Goal: Task Accomplishment & Management: Manage account settings

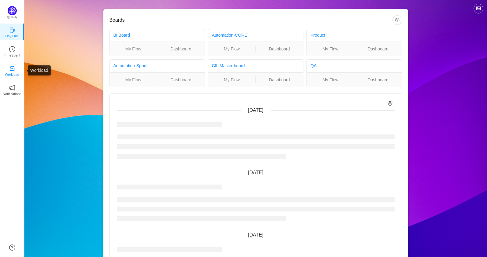
click at [13, 69] on icon "icon: inbox" at bounding box center [12, 68] width 6 height 6
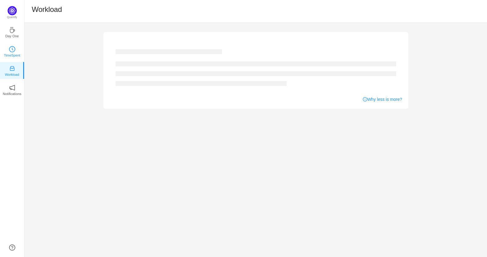
click at [9, 48] on link "TimeSpent" at bounding box center [12, 51] width 6 height 6
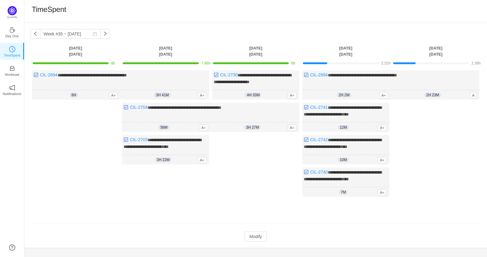
scroll to position [7, 0]
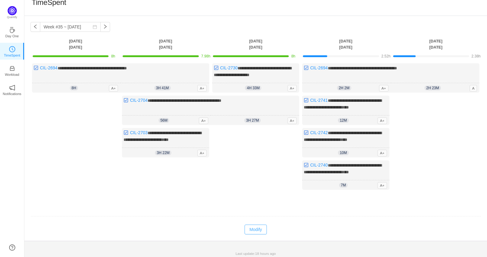
click at [256, 224] on button "Modify" at bounding box center [256, 229] width 22 height 10
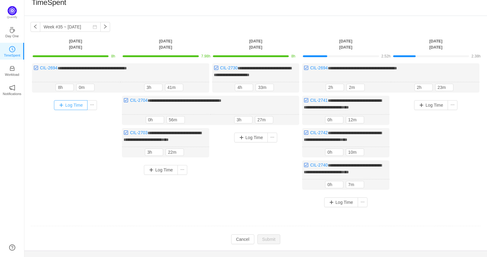
click at [73, 101] on button "Log Time" at bounding box center [71, 105] width 34 height 10
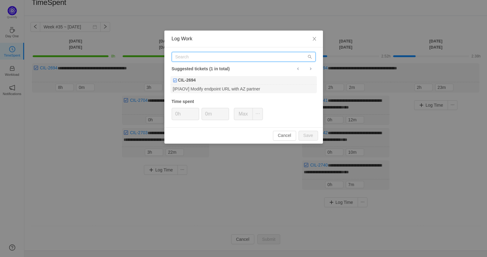
click at [204, 58] on input "text" at bounding box center [244, 57] width 144 height 10
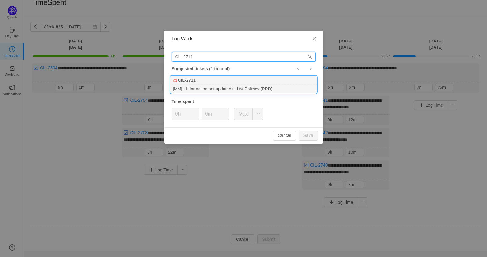
type input "CIL-2711"
click at [216, 85] on div "[MM] - Information not updated in List Policies (PRD)" at bounding box center [244, 89] width 146 height 8
click at [195, 111] on icon "icon: up" at bounding box center [196, 112] width 2 height 2
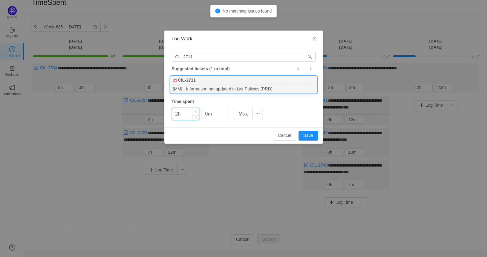
click at [195, 111] on icon "icon: up" at bounding box center [196, 112] width 2 height 2
click at [308, 132] on button "Save" at bounding box center [309, 136] width 20 height 10
type input "0h"
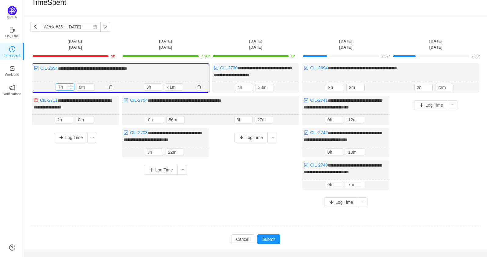
click at [68, 87] on span "Decrease Value" at bounding box center [70, 88] width 6 height 4
click at [70, 88] on icon "icon: down" at bounding box center [71, 88] width 2 height 2
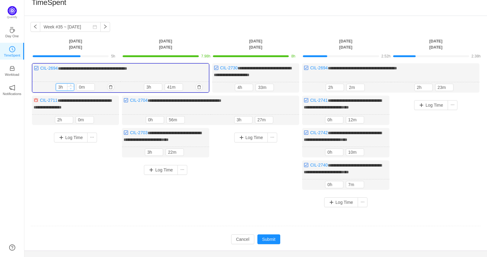
click at [70, 88] on icon "icon: down" at bounding box center [71, 88] width 2 height 2
type input "2h"
click at [75, 141] on div "Log Time" at bounding box center [76, 137] width 84 height 16
click at [74, 138] on button "Log Time" at bounding box center [71, 137] width 34 height 10
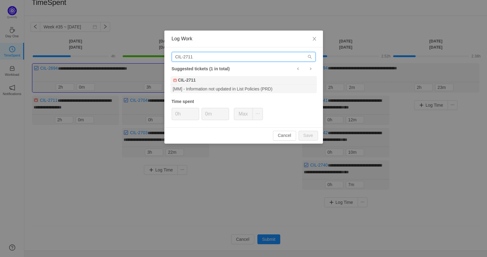
click at [218, 58] on input "CIL-2711" at bounding box center [244, 57] width 144 height 10
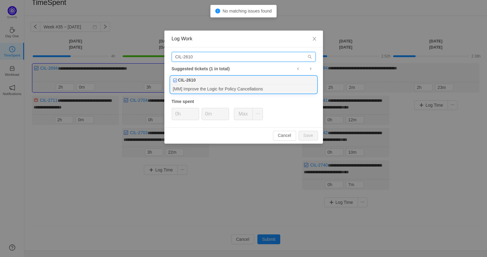
type input "CIL-2610"
click at [221, 86] on div "[MM] Improve the Logic for Policy Cancellations" at bounding box center [244, 89] width 146 height 8
click at [194, 109] on span "Increase Value" at bounding box center [196, 111] width 6 height 7
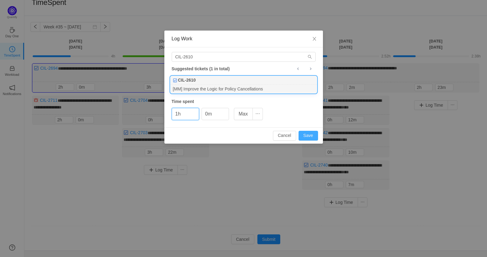
click at [307, 139] on button "Save" at bounding box center [309, 136] width 20 height 10
type input "0h"
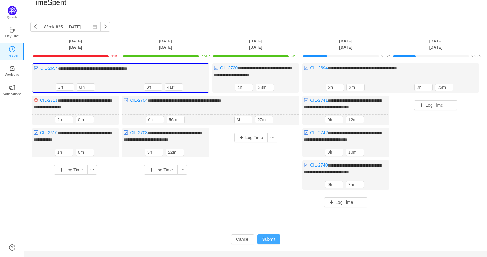
click at [269, 237] on button "Submit" at bounding box center [269, 239] width 23 height 10
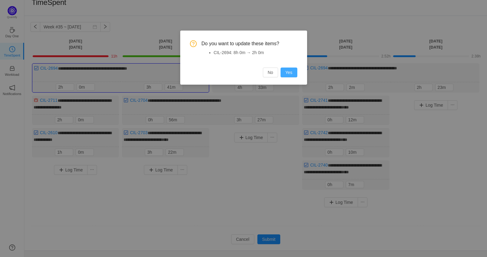
click at [287, 74] on button "Yes" at bounding box center [289, 72] width 17 height 10
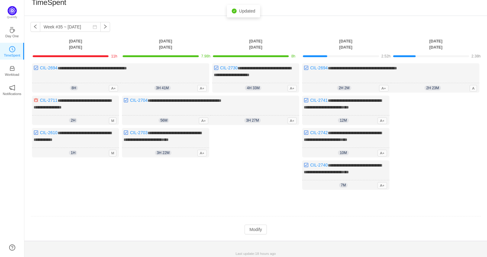
click at [257, 235] on div "**********" at bounding box center [255, 128] width 463 height 225
click at [255, 227] on button "Modify" at bounding box center [256, 229] width 22 height 10
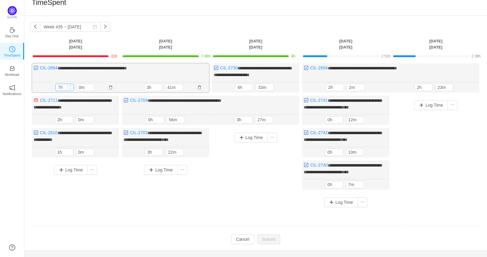
click at [73, 89] on span "Decrease Value" at bounding box center [70, 89] width 6 height 4
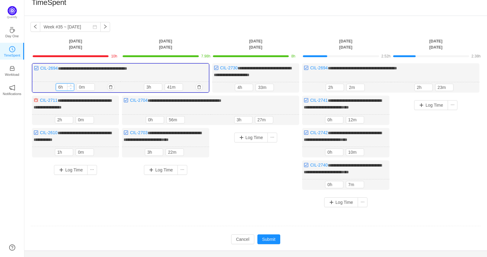
click at [73, 89] on span "Decrease Value" at bounding box center [70, 88] width 6 height 4
type input "5h"
click at [73, 89] on span "Decrease Value" at bounding box center [70, 88] width 6 height 4
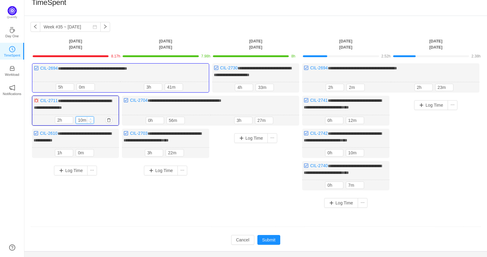
click at [91, 118] on icon "icon: up" at bounding box center [90, 119] width 2 height 2
type input "20m"
click at [91, 118] on icon "icon: up" at bounding box center [90, 119] width 2 height 2
click at [73, 88] on span "Decrease Value" at bounding box center [70, 88] width 6 height 4
type input "3h"
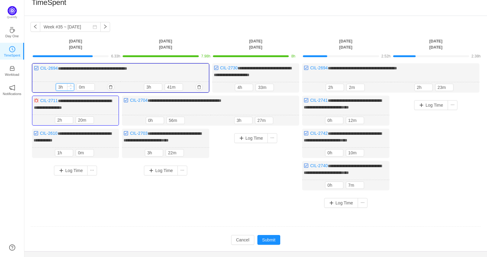
click at [73, 88] on span "Decrease Value" at bounding box center [70, 88] width 6 height 4
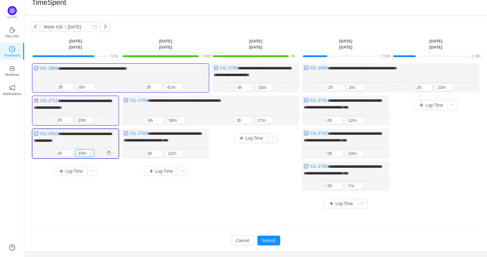
click at [90, 151] on icon "icon: up" at bounding box center [90, 152] width 2 height 2
type input "20m"
click at [90, 151] on icon "icon: up" at bounding box center [90, 152] width 2 height 2
click at [336, 200] on button "Log Time" at bounding box center [341, 203] width 34 height 10
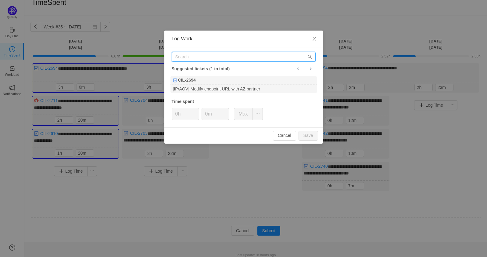
click at [224, 58] on input "text" at bounding box center [244, 57] width 144 height 10
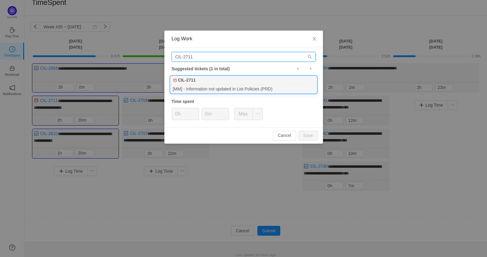
type input "CIL-2711"
click at [236, 88] on div "[MM] - Information not updated in List Policies (PRD)" at bounding box center [244, 89] width 146 height 8
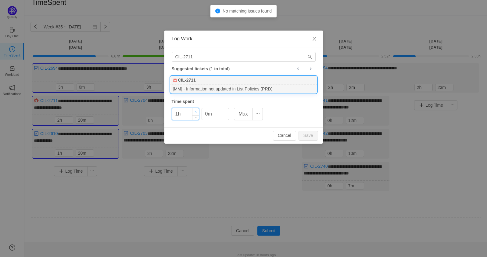
click at [197, 111] on icon "icon: up" at bounding box center [196, 112] width 2 height 2
click at [305, 136] on button "Save" at bounding box center [309, 136] width 20 height 10
type input "0h"
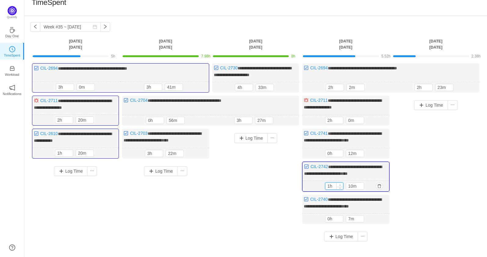
click at [342, 182] on span "Increase Value" at bounding box center [340, 184] width 6 height 4
type input "2h"
click at [342, 182] on span "Increase Value" at bounding box center [340, 184] width 6 height 4
click at [429, 106] on button "Log Time" at bounding box center [431, 105] width 34 height 10
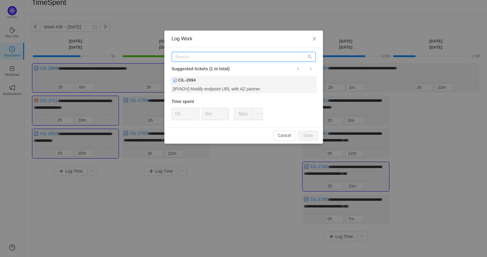
click at [233, 59] on input "text" at bounding box center [244, 57] width 144 height 10
click at [285, 132] on button "Cancel" at bounding box center [284, 136] width 23 height 10
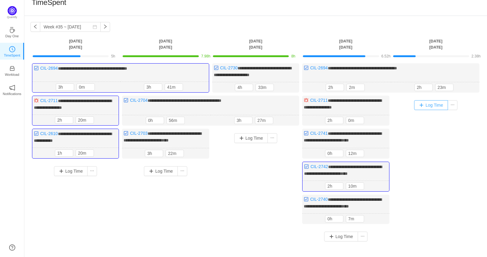
click at [424, 105] on button "Log Time" at bounding box center [431, 105] width 34 height 10
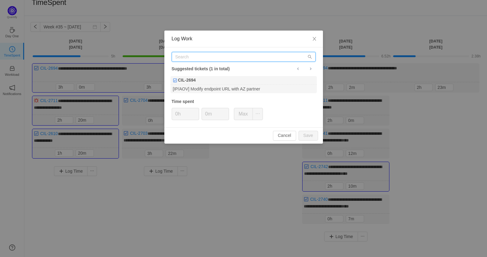
click at [243, 58] on input "text" at bounding box center [244, 57] width 144 height 10
type input "CIL-2746"
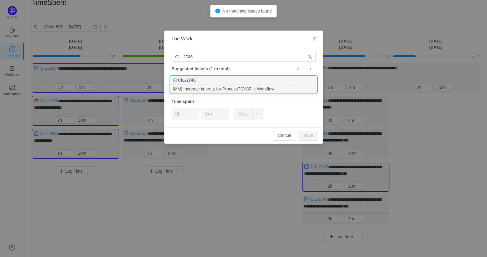
click at [204, 86] on div "[MM] Increase timeout for ProcessTSYSFile Workflow" at bounding box center [244, 89] width 146 height 8
click at [197, 110] on span "Increase Value" at bounding box center [196, 111] width 6 height 7
type input "0h"
click at [195, 116] on icon "icon: down" at bounding box center [196, 116] width 2 height 2
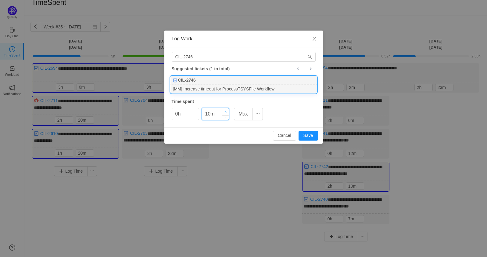
click at [224, 111] on span "Increase Value" at bounding box center [225, 111] width 6 height 7
click at [309, 134] on button "Save" at bounding box center [309, 136] width 20 height 10
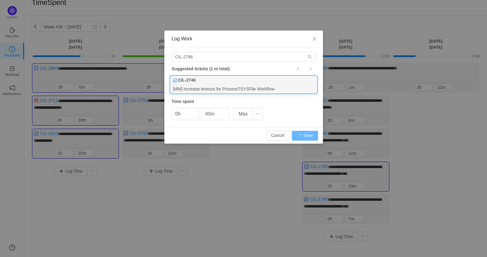
type input "0m"
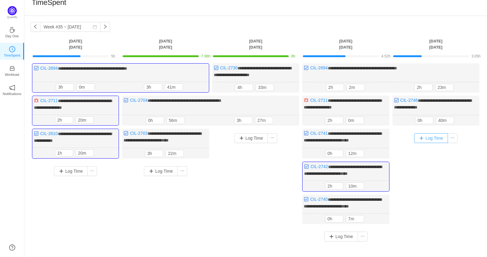
click at [420, 136] on button "Log Time" at bounding box center [431, 138] width 34 height 10
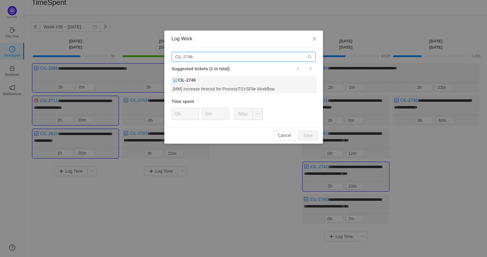
click at [252, 58] on input "CIL-2746" at bounding box center [244, 57] width 144 height 10
type input "CIL-2220"
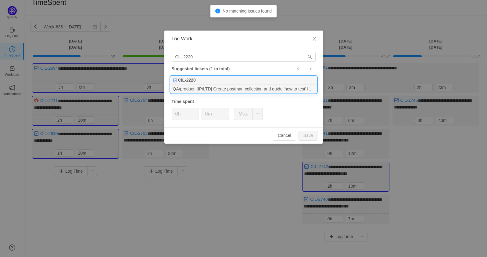
click at [245, 83] on div "CIL-2220" at bounding box center [244, 80] width 146 height 9
click at [194, 111] on span "Increase Value" at bounding box center [196, 111] width 6 height 7
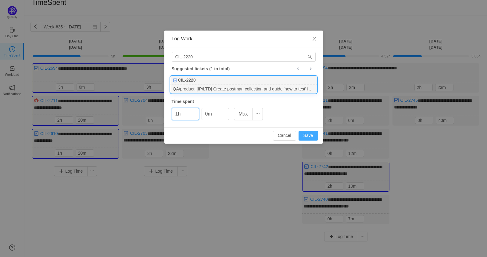
click at [310, 137] on button "Save" at bounding box center [309, 136] width 20 height 10
type input "0h"
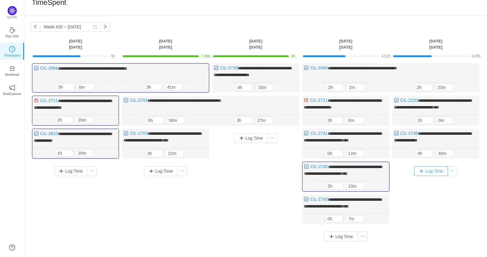
click at [426, 167] on button "Log Time" at bounding box center [431, 171] width 34 height 10
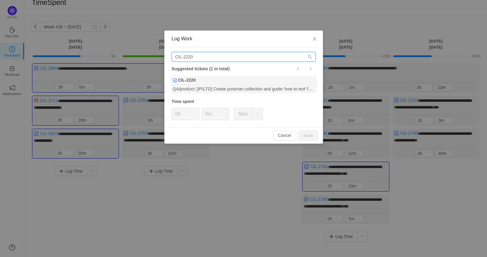
click at [250, 56] on input "CIL-2220" at bounding box center [244, 57] width 144 height 10
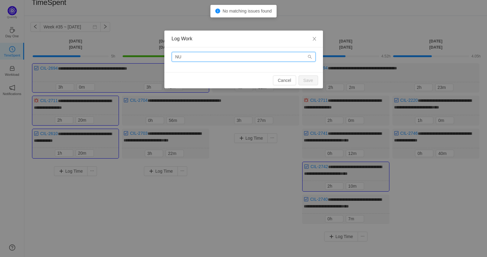
type input "N"
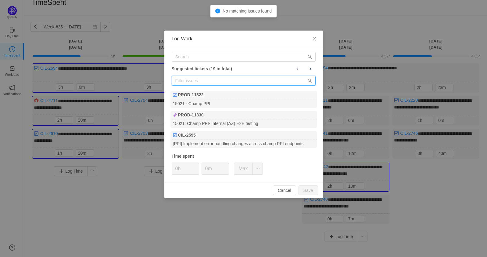
click at [233, 80] on input "text" at bounding box center [244, 81] width 144 height 10
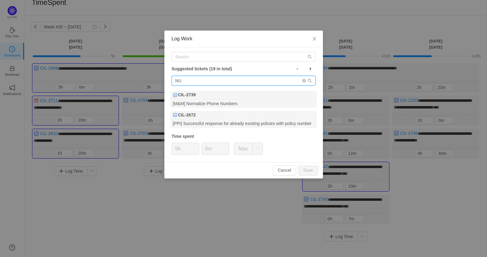
type input "N"
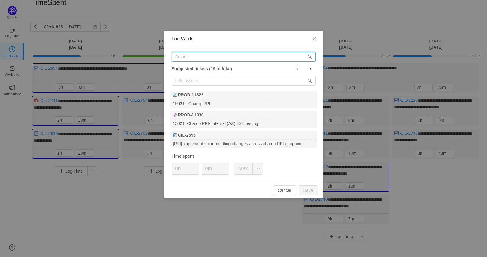
click at [213, 59] on input "text" at bounding box center [244, 57] width 144 height 10
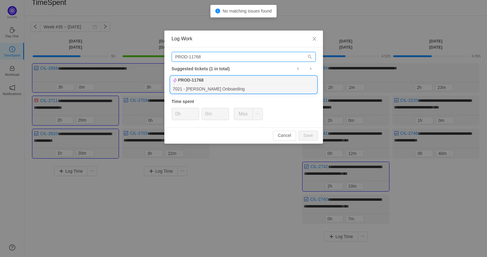
type input "PROD-11768"
click at [239, 91] on div "7021 - [PERSON_NAME] Onboarding" at bounding box center [244, 89] width 146 height 8
type input "1h"
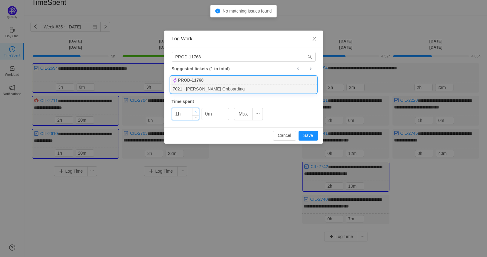
click at [197, 110] on span "Increase Value" at bounding box center [196, 111] width 6 height 7
click at [224, 110] on span "Increase Value" at bounding box center [225, 111] width 6 height 7
type input "20m"
click at [224, 110] on span "Increase Value" at bounding box center [225, 111] width 6 height 7
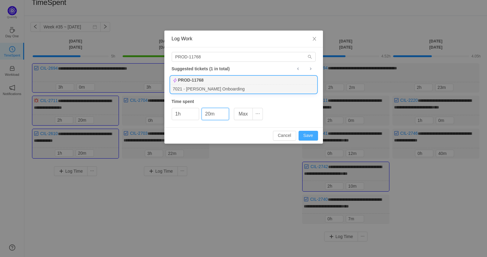
click at [308, 133] on button "Save" at bounding box center [309, 136] width 20 height 10
type input "0h"
type input "0m"
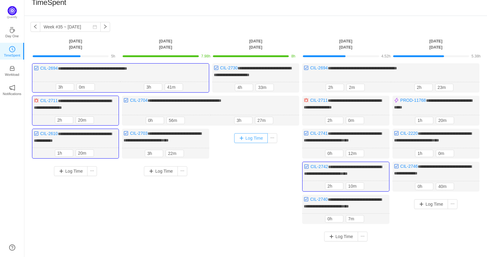
click at [251, 135] on button "Log Time" at bounding box center [251, 138] width 34 height 10
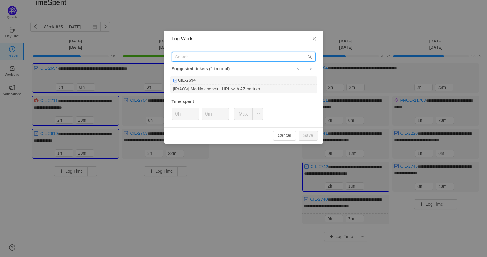
click at [238, 58] on input "text" at bounding box center [244, 57] width 144 height 10
type input "PROD-11768"
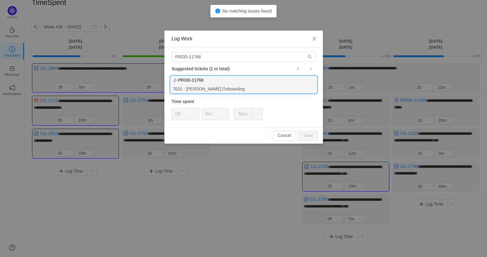
click at [219, 81] on div "PROD-11768" at bounding box center [244, 80] width 146 height 9
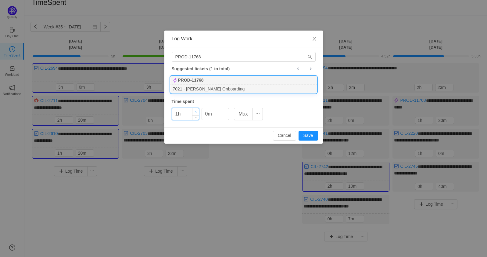
click at [196, 108] on span "Increase Value" at bounding box center [196, 111] width 6 height 7
click at [309, 135] on button "Save" at bounding box center [309, 136] width 20 height 10
type input "0h"
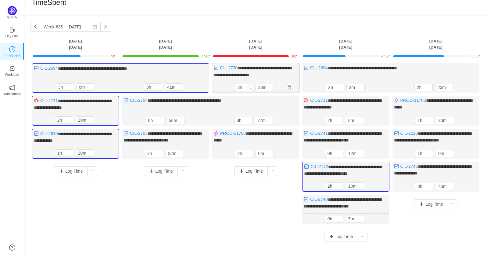
click at [251, 87] on span "Decrease Value" at bounding box center [250, 89] width 6 height 4
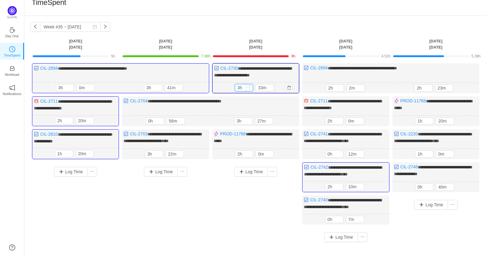
type input "2h"
click at [251, 87] on span "Decrease Value" at bounding box center [250, 89] width 6 height 4
click at [247, 121] on span "Decrease Value" at bounding box center [249, 122] width 6 height 4
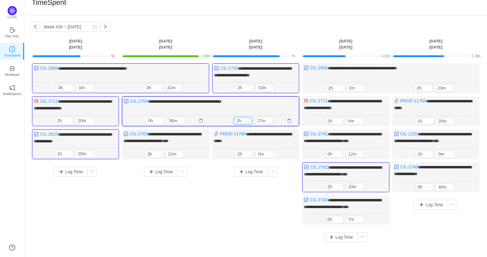
type input "1h"
click at [247, 121] on span "Decrease Value" at bounding box center [249, 122] width 6 height 4
click at [161, 120] on span "Decrease Value" at bounding box center [160, 122] width 6 height 4
type input "1h"
click at [161, 118] on icon "icon: up" at bounding box center [161, 119] width 2 height 2
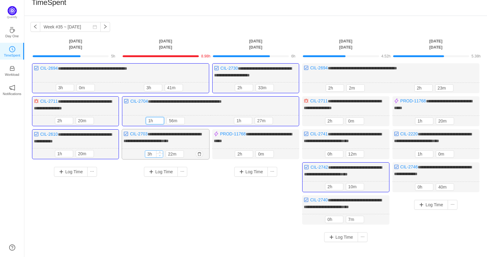
type input "2h"
click at [160, 154] on icon "icon: down" at bounding box center [160, 155] width 2 height 2
type input "2h"
click at [158, 89] on icon "icon: down" at bounding box center [159, 89] width 2 height 2
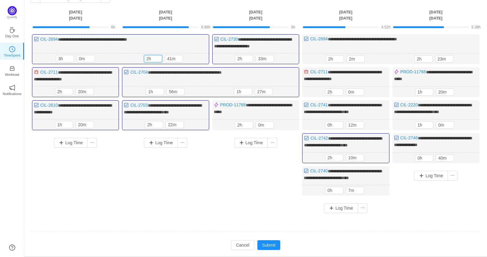
scroll to position [49, 0]
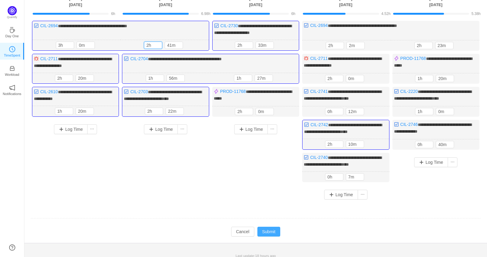
click at [271, 228] on button "Submit" at bounding box center [269, 231] width 23 height 10
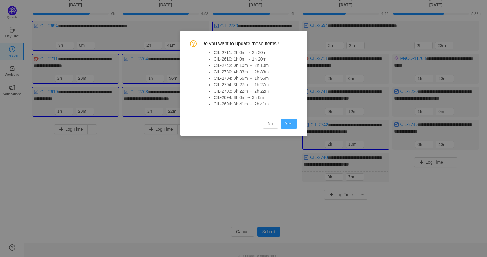
click at [289, 125] on button "Yes" at bounding box center [289, 124] width 17 height 10
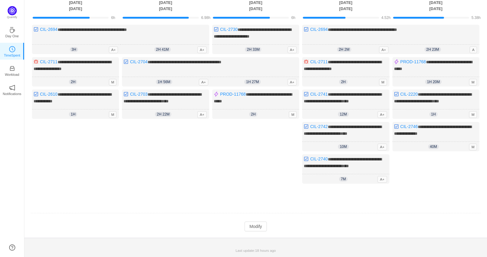
scroll to position [42, 0]
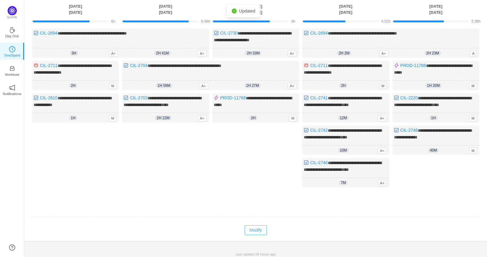
click at [246, 230] on button "Modify" at bounding box center [256, 230] width 22 height 10
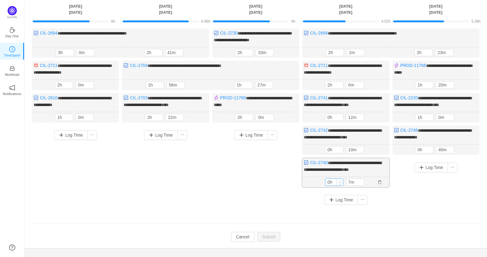
type input "1h"
click at [340, 179] on span "Increase Value" at bounding box center [340, 181] width 6 height 4
type input "1h"
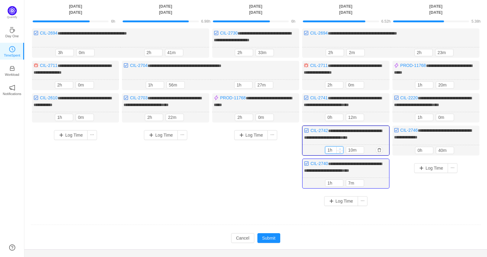
click at [340, 146] on span "Increase Value" at bounding box center [340, 148] width 6 height 4
type input "1h"
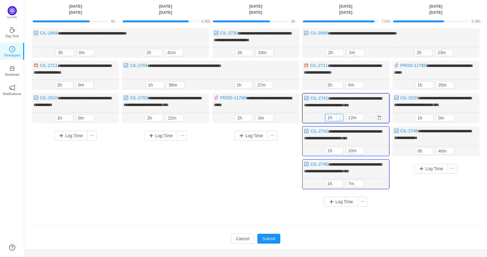
click at [340, 115] on icon "icon: up" at bounding box center [340, 116] width 2 height 2
type input "22m"
click at [363, 114] on span "Increase Value" at bounding box center [361, 116] width 6 height 4
type input "17m"
click at [362, 181] on icon "icon: up" at bounding box center [361, 182] width 2 height 2
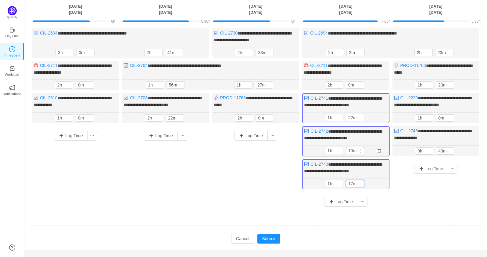
click at [353, 148] on input "10m" at bounding box center [355, 150] width 18 height 7
type input "16m"
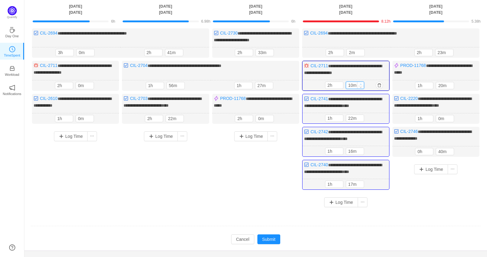
click at [361, 83] on icon "icon: up" at bounding box center [361, 84] width 2 height 2
click at [352, 84] on input "10m" at bounding box center [355, 85] width 18 height 7
type input "4m"
click at [266, 236] on button "Submit" at bounding box center [269, 239] width 23 height 10
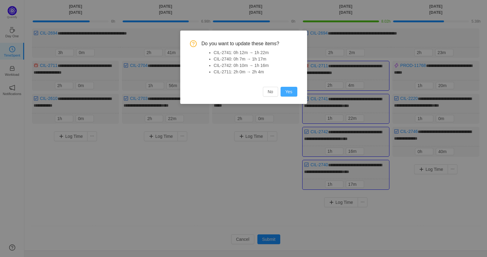
click at [289, 93] on button "Yes" at bounding box center [289, 92] width 17 height 10
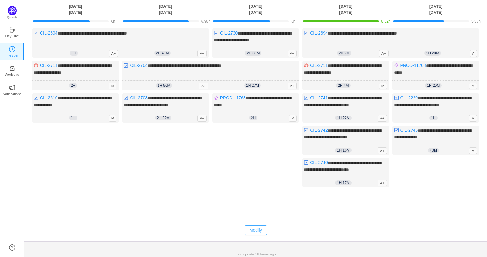
click at [260, 225] on button "Modify" at bounding box center [256, 230] width 22 height 10
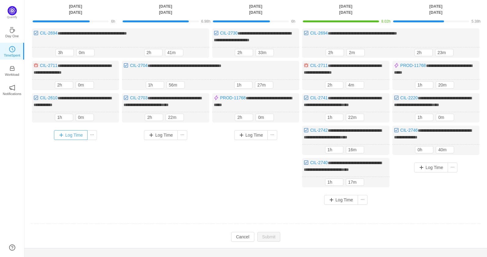
click at [65, 133] on button "Log Time" at bounding box center [71, 135] width 34 height 10
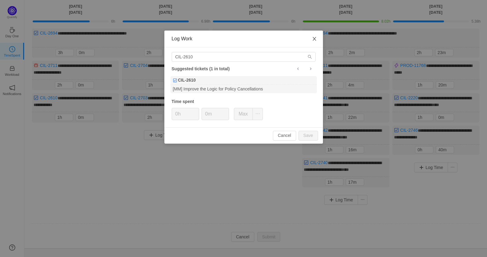
click at [312, 40] on icon "icon: close" at bounding box center [314, 38] width 5 height 5
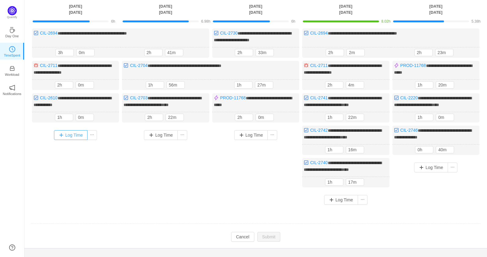
click at [58, 133] on button "Log Time" at bounding box center [71, 135] width 34 height 10
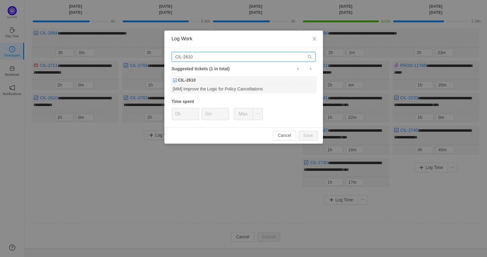
click at [196, 57] on input "CIL-2610" at bounding box center [244, 57] width 144 height 10
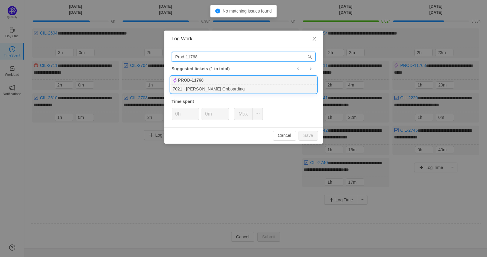
type input "Prod-11768"
click at [203, 87] on div "7021 - [PERSON_NAME] Onboarding" at bounding box center [244, 89] width 146 height 8
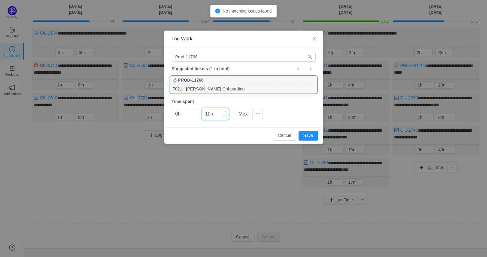
click at [224, 110] on span "Increase Value" at bounding box center [225, 111] width 6 height 7
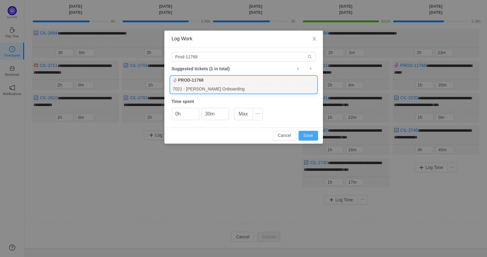
click at [316, 134] on button "Save" at bounding box center [309, 136] width 20 height 10
type input "0m"
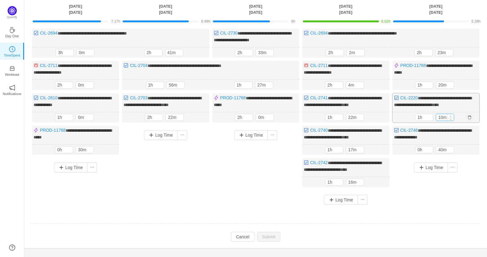
click at [451, 114] on span "Increase Value" at bounding box center [451, 116] width 6 height 4
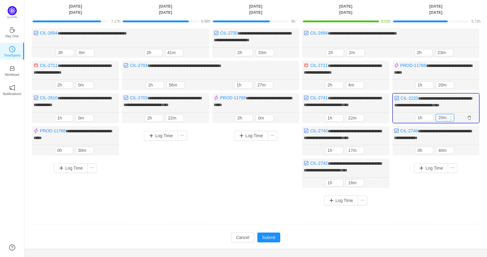
click at [451, 114] on span "Increase Value" at bounding box center [451, 116] width 6 height 4
type input "30m"
click at [451, 114] on span "Increase Value" at bounding box center [451, 116] width 6 height 4
click at [158, 133] on button "Log Time" at bounding box center [161, 136] width 34 height 10
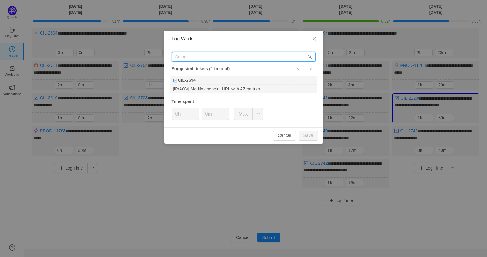
click at [200, 57] on input "text" at bounding box center [244, 57] width 144 height 10
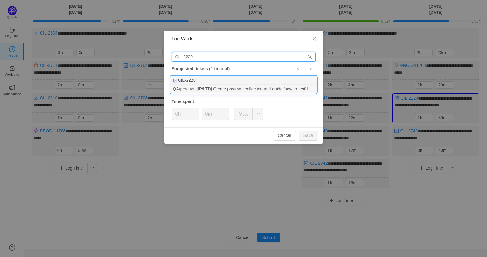
type input "CIL-2220"
click at [212, 84] on div "CIL-2220" at bounding box center [244, 80] width 146 height 9
click at [196, 112] on icon "icon: up" at bounding box center [196, 112] width 2 height 2
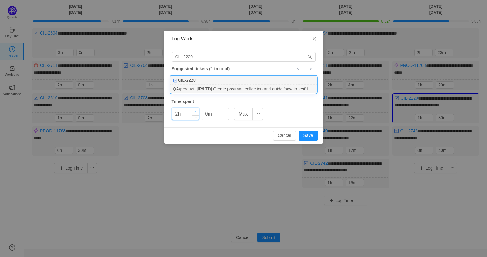
click at [196, 112] on icon "icon: up" at bounding box center [196, 112] width 2 height 2
click at [194, 115] on span "Decrease Value" at bounding box center [196, 116] width 6 height 7
type input "0h"
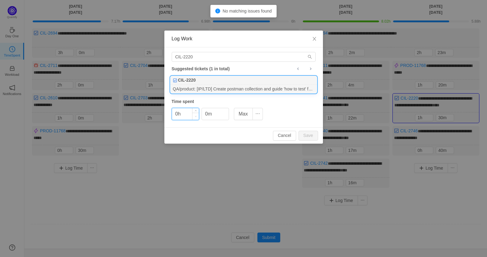
click at [198, 114] on span "Decrease Value" at bounding box center [196, 116] width 6 height 7
click at [223, 110] on span "Increase Value" at bounding box center [225, 111] width 6 height 7
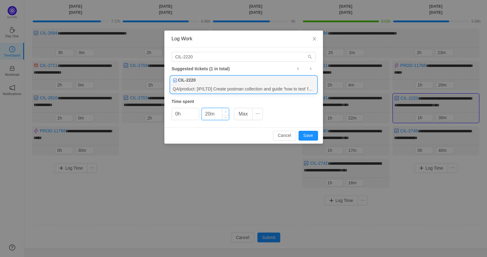
click at [223, 110] on span "Increase Value" at bounding box center [225, 111] width 6 height 7
click at [305, 133] on button "Save" at bounding box center [309, 136] width 20 height 10
type input "0m"
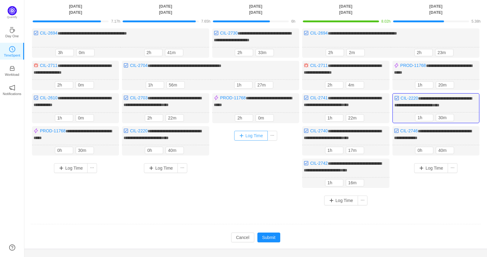
click at [246, 131] on button "Log Time" at bounding box center [251, 136] width 34 height 10
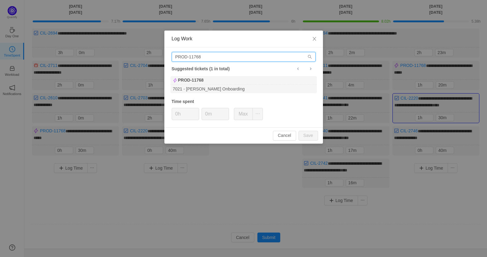
click at [224, 60] on input "PROD-11768" at bounding box center [244, 57] width 144 height 10
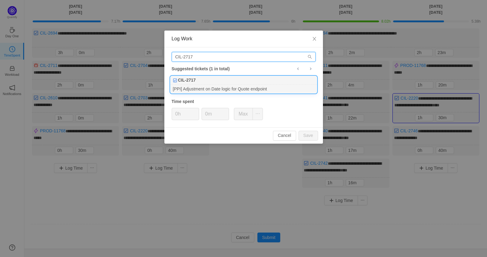
type input "CIL-2717"
click at [224, 80] on div "CIL-2717" at bounding box center [244, 80] width 146 height 9
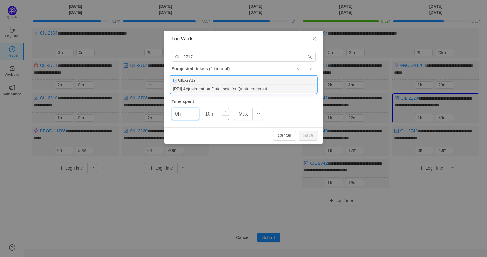
click at [225, 110] on span "Increase Value" at bounding box center [225, 111] width 6 height 7
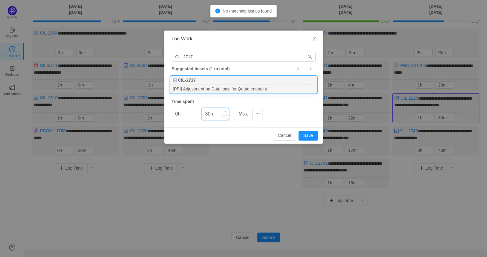
click at [225, 110] on span "Increase Value" at bounding box center [225, 111] width 6 height 7
click at [308, 134] on button "Save" at bounding box center [309, 136] width 20 height 10
type input "0m"
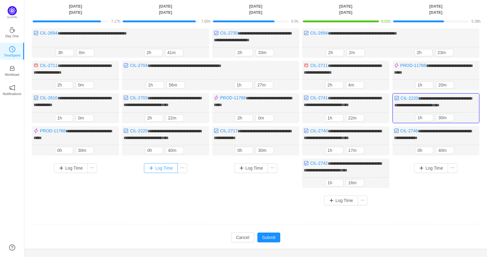
click at [167, 164] on button "Log Time" at bounding box center [161, 168] width 34 height 10
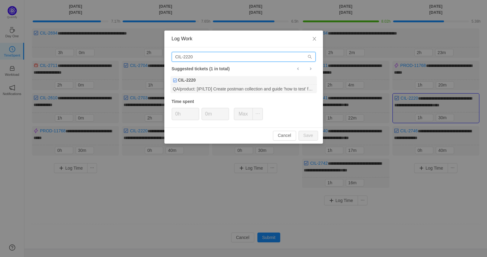
click at [205, 55] on input "CIL-2220" at bounding box center [244, 57] width 144 height 10
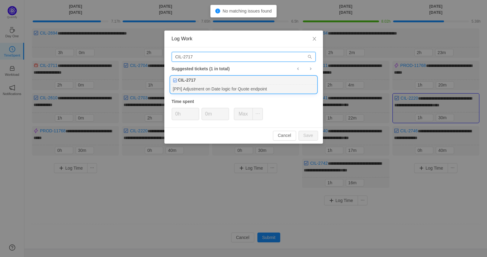
type input "CIL-2717"
click at [229, 88] on div "[PPI] Adjustment on Date logic for Quote endpoint" at bounding box center [244, 89] width 146 height 8
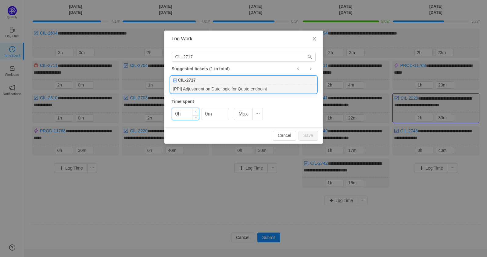
type input "1h"
click at [197, 110] on span "Increase Value" at bounding box center [196, 111] width 6 height 7
click at [226, 108] on span "Increase Value" at bounding box center [225, 111] width 6 height 7
type input "20m"
click at [226, 108] on span "Increase Value" at bounding box center [225, 111] width 6 height 7
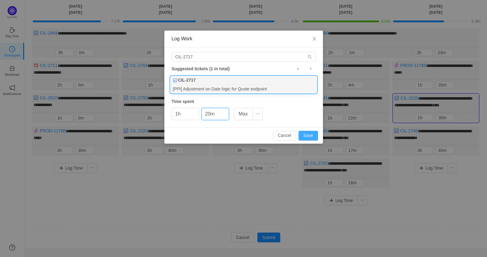
click at [308, 134] on button "Save" at bounding box center [309, 136] width 20 height 10
type input "0h"
type input "0m"
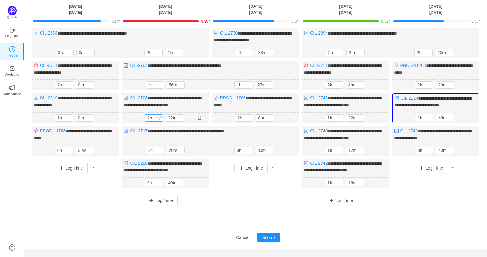
type input "1h"
click at [161, 117] on span "Decrease Value" at bounding box center [160, 119] width 6 height 4
click at [422, 164] on button "Log Time" at bounding box center [431, 168] width 34 height 10
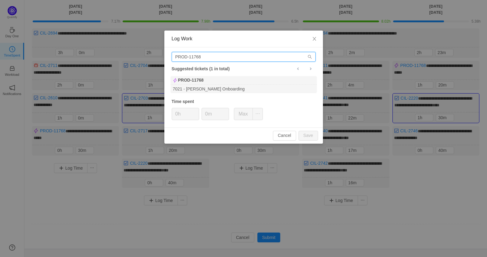
click at [243, 58] on input "PROD-11768" at bounding box center [244, 57] width 144 height 10
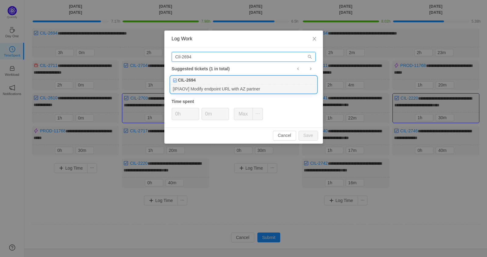
type input "CIl-2694"
click at [213, 88] on div "[IP/AOV] Modify endpoint URL with AZ partner" at bounding box center [244, 89] width 146 height 8
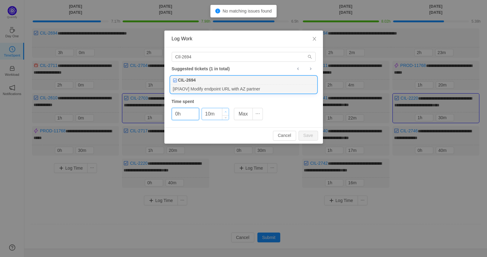
click at [226, 111] on icon "icon: up" at bounding box center [226, 112] width 2 height 2
click at [227, 112] on icon "icon: up" at bounding box center [226, 112] width 2 height 2
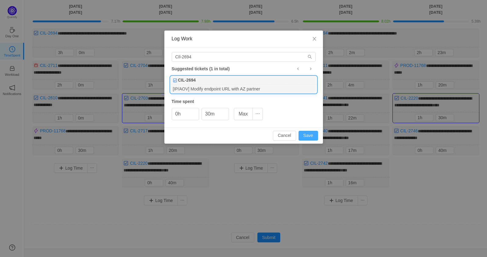
click at [305, 137] on button "Save" at bounding box center [309, 136] width 20 height 10
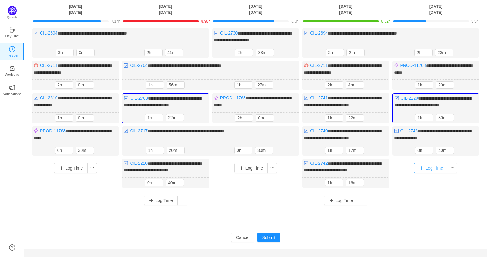
click at [424, 166] on button "Log Time" at bounding box center [431, 168] width 34 height 10
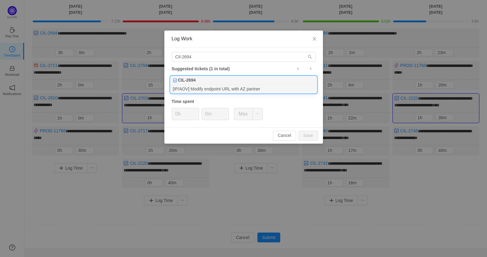
click at [275, 80] on div "CIL-2694" at bounding box center [244, 80] width 146 height 9
click at [225, 111] on icon "icon: up" at bounding box center [226, 112] width 2 height 2
click at [309, 135] on button "Save" at bounding box center [309, 136] width 20 height 10
type input "0m"
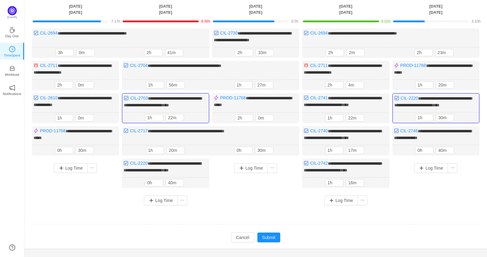
click at [282, 232] on td "Modify Cancel Submit" at bounding box center [256, 237] width 451 height 10
click at [274, 233] on button "Submit" at bounding box center [269, 237] width 23 height 10
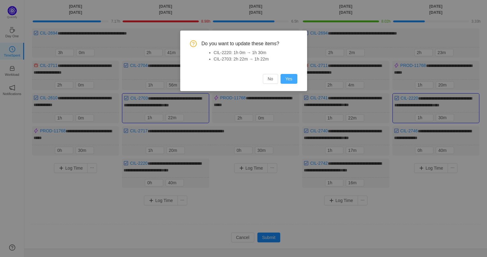
click at [291, 81] on button "Yes" at bounding box center [289, 79] width 17 height 10
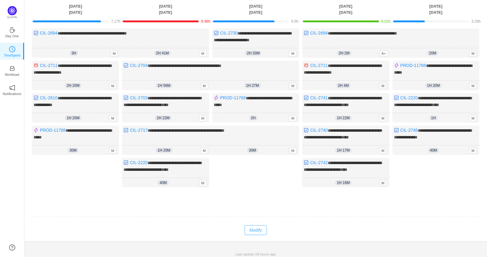
click at [252, 228] on button "Modify" at bounding box center [256, 230] width 22 height 10
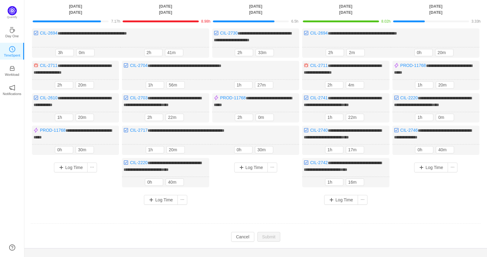
click at [436, 171] on div "Log Time" at bounding box center [436, 167] width 84 height 16
click at [435, 165] on button "Log Time" at bounding box center [431, 167] width 34 height 10
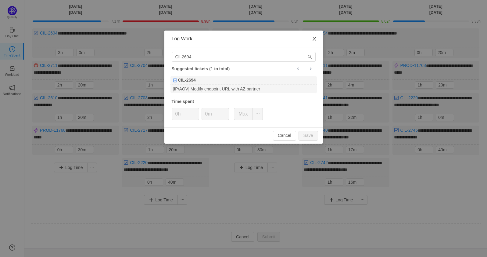
click at [312, 37] on icon "icon: close" at bounding box center [314, 38] width 5 height 5
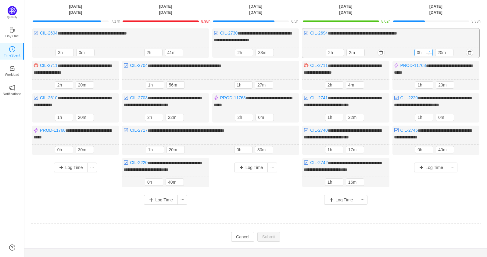
type input "1h"
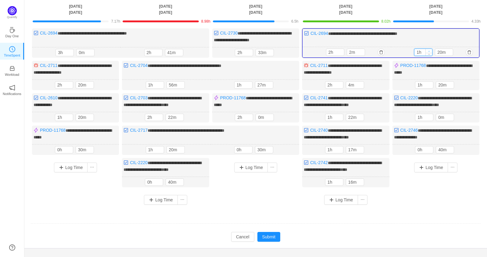
click at [428, 50] on span "Increase Value" at bounding box center [429, 51] width 6 height 4
type input "1h"
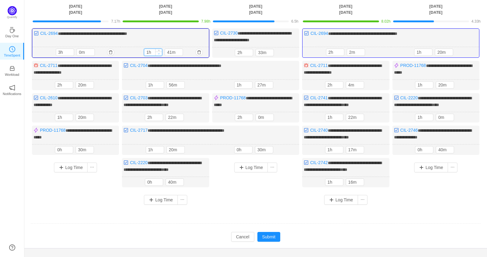
click at [160, 54] on span "Decrease Value" at bounding box center [159, 54] width 6 height 4
click at [172, 114] on input "22m" at bounding box center [175, 117] width 18 height 7
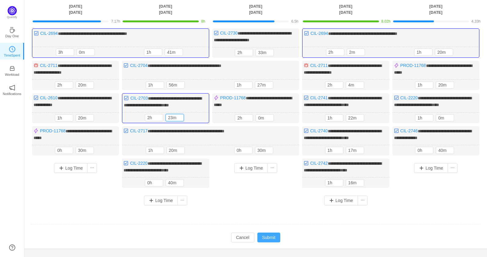
type input "23m"
click at [273, 236] on button "Submit" at bounding box center [269, 237] width 23 height 10
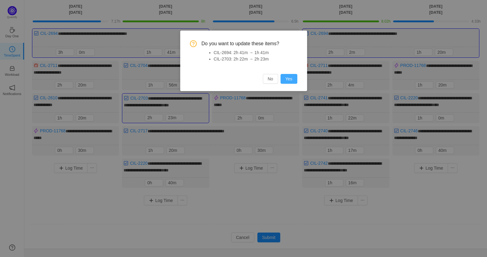
click at [291, 75] on button "Yes" at bounding box center [289, 79] width 17 height 10
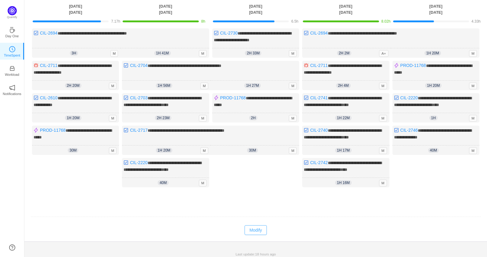
click at [266, 227] on button "Modify" at bounding box center [256, 230] width 22 height 10
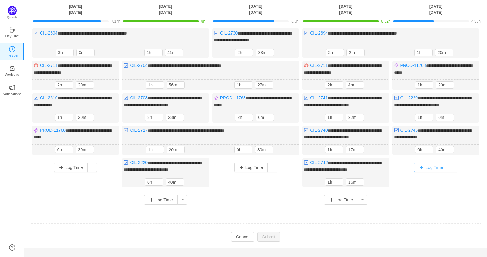
click at [421, 165] on button "Log Time" at bounding box center [431, 167] width 34 height 10
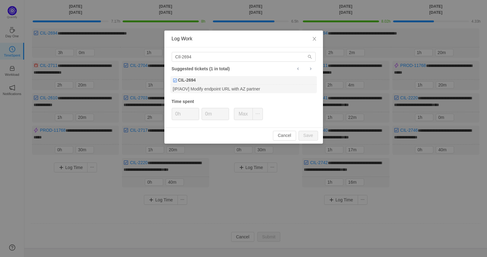
click at [231, 61] on div "CIl-2694 Suggested tickets (1 in total) CIL-2694 [IP/AOV] Modify endpoint URL w…" at bounding box center [243, 87] width 159 height 80
click at [228, 56] on input "CIl-2694" at bounding box center [244, 57] width 144 height 10
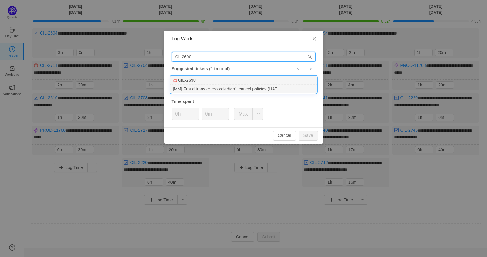
type input "CIl-2690"
click at [227, 80] on div "CIL-2690" at bounding box center [244, 80] width 146 height 9
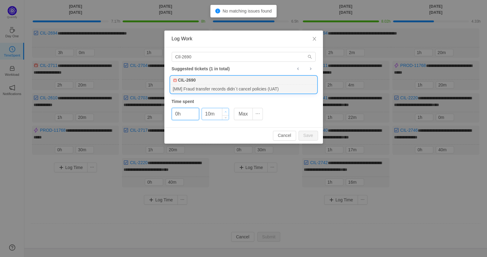
click at [222, 109] on span "Increase Value" at bounding box center [225, 111] width 6 height 7
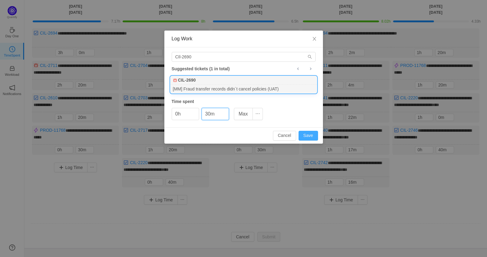
click at [309, 134] on button "Save" at bounding box center [309, 136] width 20 height 10
type input "0m"
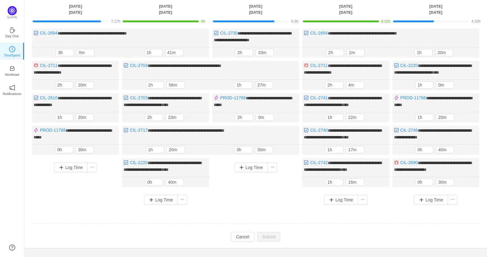
click at [340, 192] on div "Log Time" at bounding box center [346, 200] width 84 height 16
click at [340, 195] on button "Log Time" at bounding box center [341, 200] width 34 height 10
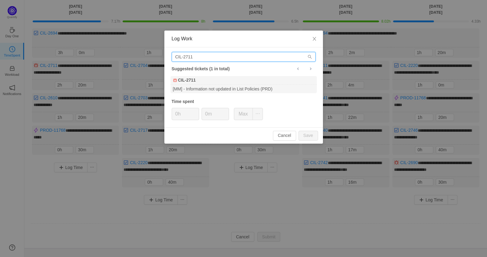
click at [244, 57] on input "CIL-2711" at bounding box center [244, 57] width 144 height 10
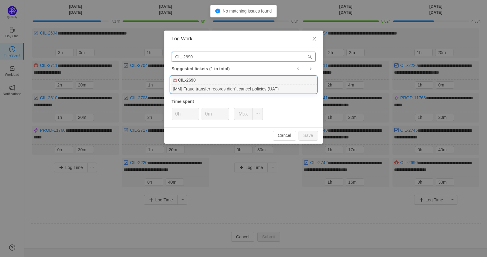
type input "CIL-2690"
click at [246, 85] on div "[MM] Fraud transfer records didn´t cancel policies (UAT)" at bounding box center [244, 89] width 146 height 8
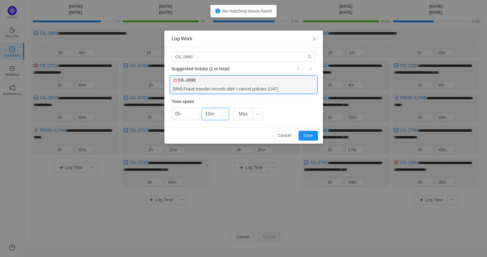
click at [223, 111] on span "Increase Value" at bounding box center [225, 111] width 6 height 7
click at [225, 113] on span "Increase Value" at bounding box center [225, 111] width 6 height 7
click at [303, 136] on button "Save" at bounding box center [309, 136] width 20 height 10
type input "0m"
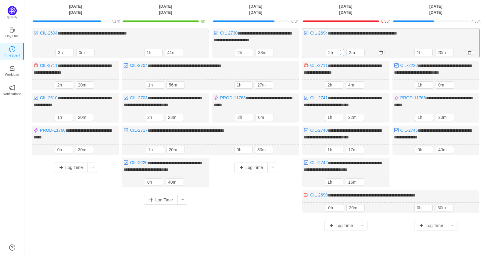
type input "1h"
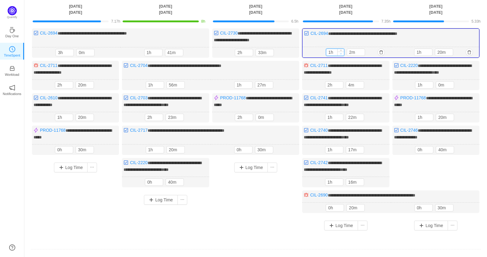
click at [340, 52] on span "Decrease Value" at bounding box center [341, 54] width 6 height 4
click at [435, 224] on button "Log Time" at bounding box center [431, 225] width 34 height 10
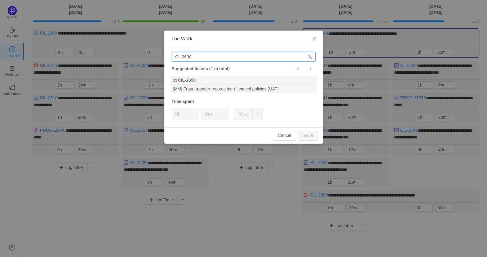
click at [238, 55] on input "CIl-2690" at bounding box center [244, 57] width 144 height 10
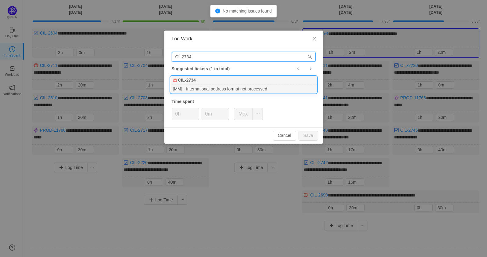
type input "CIl-2734"
click at [255, 82] on div "CIL-2734" at bounding box center [244, 80] width 146 height 9
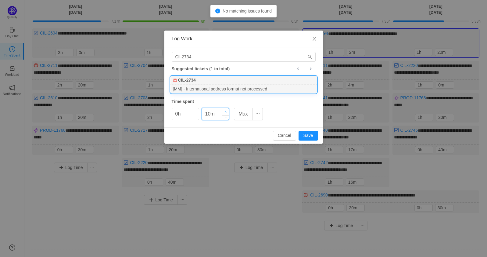
click at [225, 111] on icon "icon: up" at bounding box center [226, 112] width 2 height 2
click at [226, 112] on span "Increase Value" at bounding box center [225, 111] width 6 height 7
click at [306, 133] on button "Save" at bounding box center [309, 136] width 20 height 10
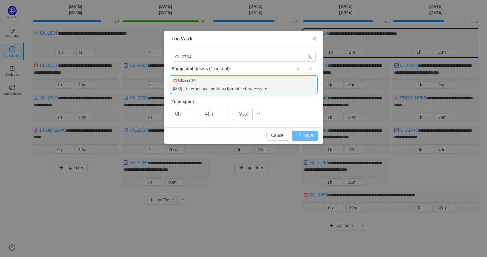
type input "0m"
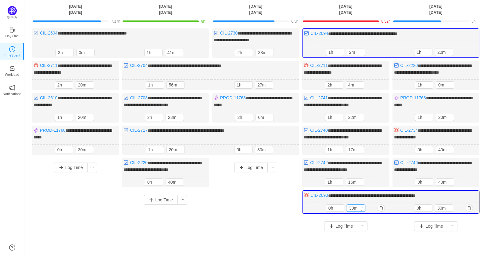
click at [362, 204] on span "Increase Value" at bounding box center [362, 206] width 6 height 4
type input "40m"
click at [362, 204] on span "Increase Value" at bounding box center [362, 206] width 6 height 4
type input "1h"
click at [340, 85] on icon "icon: down" at bounding box center [340, 86] width 2 height 2
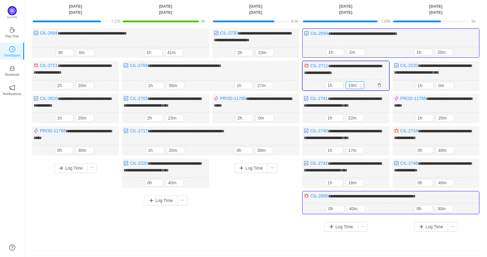
click at [362, 83] on icon "icon: up" at bounding box center [361, 84] width 2 height 2
type input "24m"
click at [362, 85] on icon "icon: down" at bounding box center [361, 86] width 2 height 2
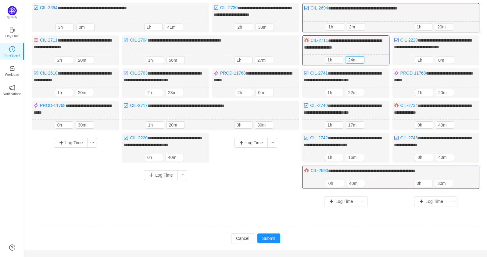
scroll to position [75, 0]
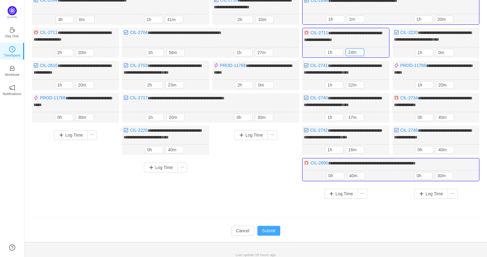
click at [266, 227] on button "Submit" at bounding box center [269, 231] width 23 height 10
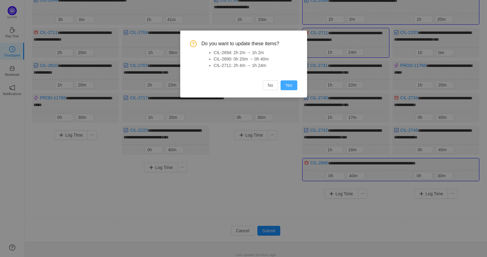
click at [285, 81] on button "Yes" at bounding box center [289, 85] width 17 height 10
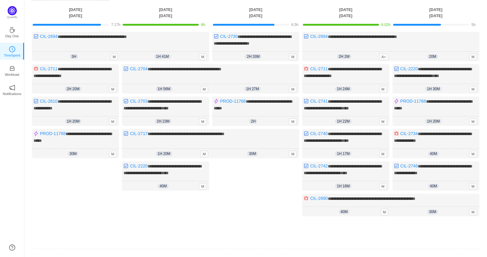
scroll to position [70, 0]
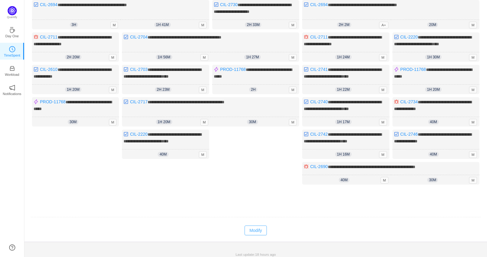
click at [262, 225] on button "Modify" at bounding box center [256, 230] width 22 height 10
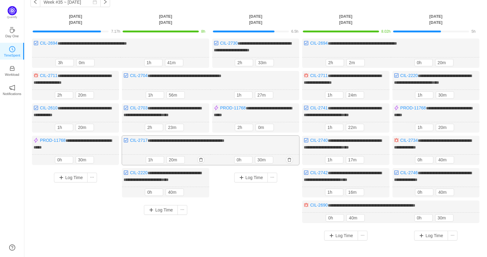
scroll to position [28, 0]
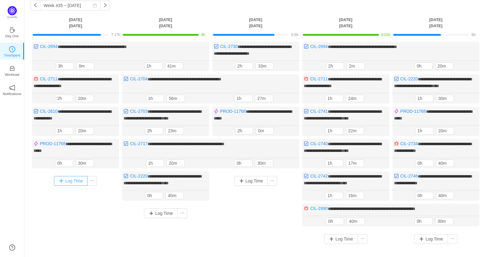
click at [72, 178] on button "Log Time" at bounding box center [71, 181] width 34 height 10
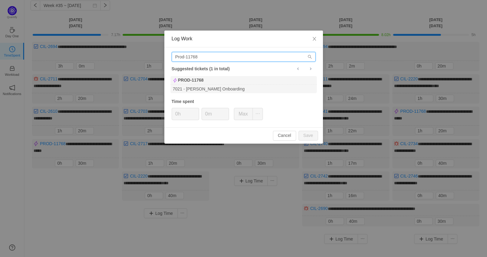
click at [208, 60] on input "Prod-11768" at bounding box center [244, 57] width 144 height 10
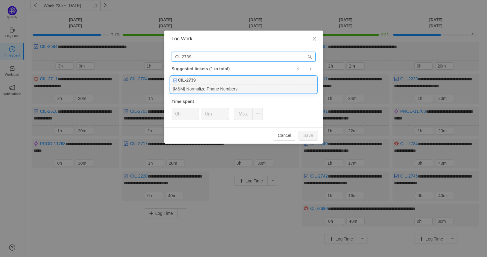
type input "CIl-2739"
click at [232, 82] on div "CIL-2739" at bounding box center [244, 80] width 146 height 9
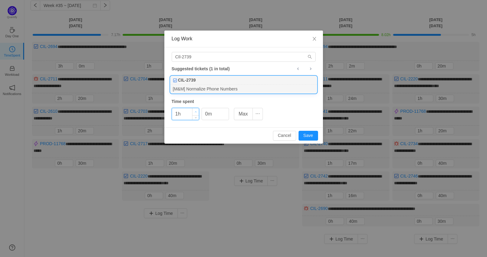
click at [196, 108] on span "Increase Value" at bounding box center [196, 111] width 6 height 7
click at [313, 133] on button "Save" at bounding box center [309, 136] width 20 height 10
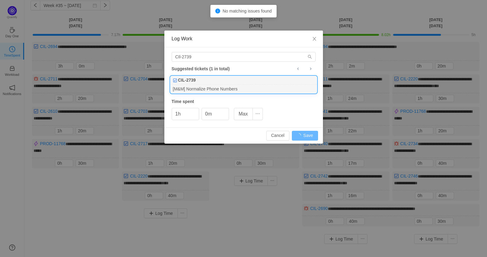
type input "0h"
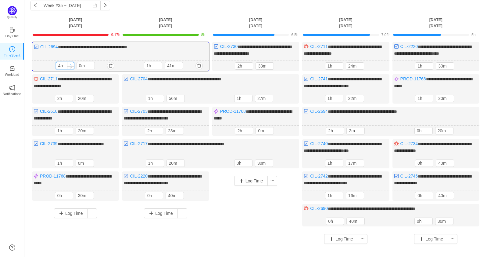
click at [70, 64] on icon "icon: up" at bounding box center [71, 64] width 2 height 1
click at [71, 68] on span "Decrease Value" at bounding box center [70, 67] width 6 height 4
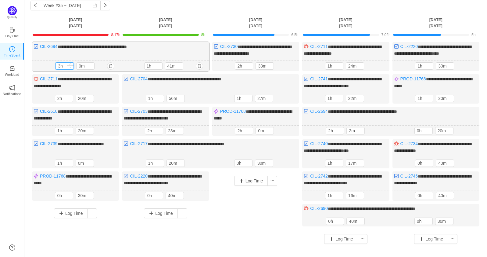
type input "2h"
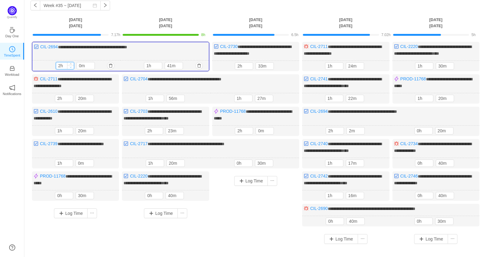
click at [71, 68] on span "Decrease Value" at bounding box center [70, 67] width 6 height 4
click at [92, 63] on icon "icon: up" at bounding box center [91, 64] width 2 height 2
type input "30m"
click at [92, 63] on icon "icon: up" at bounding box center [91, 64] width 2 height 2
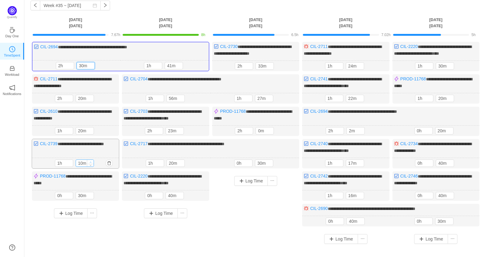
click at [92, 161] on icon "icon: up" at bounding box center [90, 162] width 2 height 2
type input "20m"
click at [92, 161] on icon "icon: up" at bounding box center [90, 162] width 2 height 2
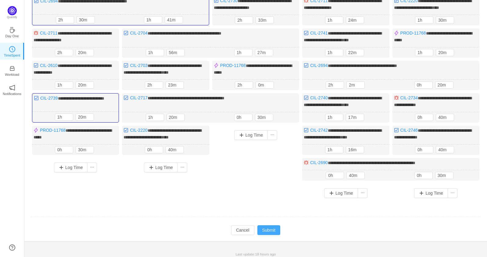
click at [273, 227] on button "Submit" at bounding box center [269, 230] width 23 height 10
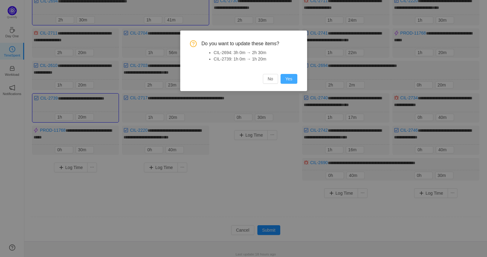
click at [289, 81] on button "Yes" at bounding box center [289, 79] width 17 height 10
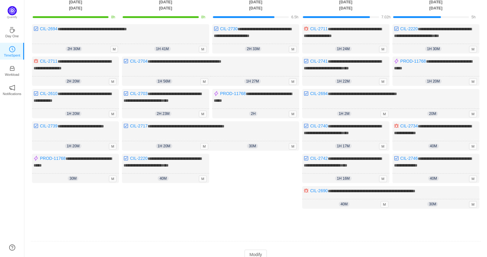
scroll to position [70, 0]
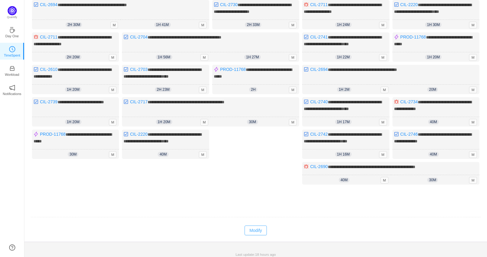
click at [256, 228] on button "Modify" at bounding box center [256, 230] width 22 height 10
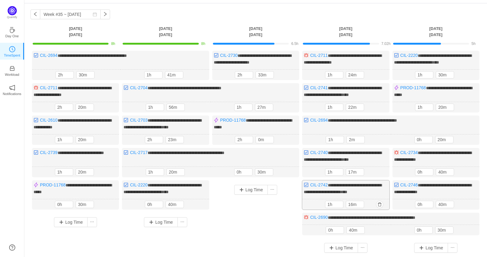
scroll to position [29, 0]
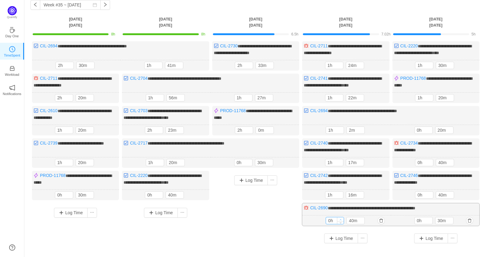
type input "1h"
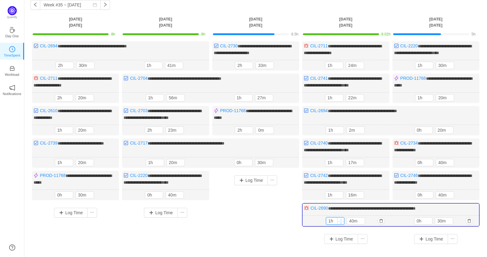
click at [343, 217] on span "Increase Value" at bounding box center [341, 219] width 6 height 4
click at [361, 221] on icon "icon: down" at bounding box center [362, 222] width 2 height 2
type input "10m"
click at [361, 221] on icon "icon: down" at bounding box center [362, 222] width 2 height 2
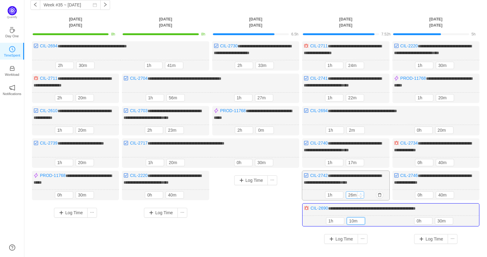
click at [361, 193] on icon "icon: up" at bounding box center [361, 194] width 2 height 2
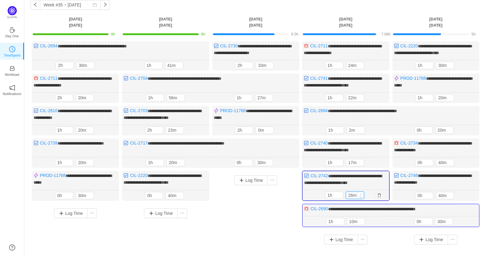
type input "36m"
click at [361, 193] on icon "icon: up" at bounding box center [361, 194] width 2 height 2
type input "27m"
click at [362, 160] on icon "icon: up" at bounding box center [361, 161] width 2 height 2
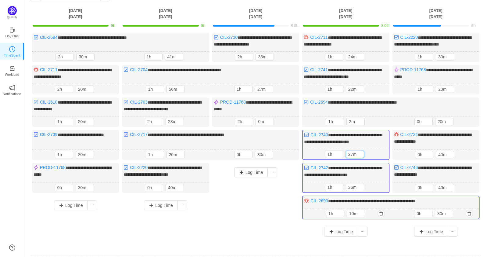
scroll to position [41, 0]
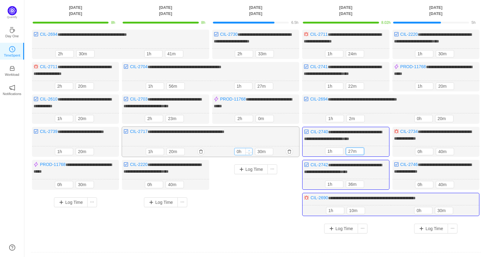
type input "1h"
click at [248, 149] on icon "icon: up" at bounding box center [249, 150] width 2 height 2
type input "1h"
click at [252, 54] on span "Decrease Value" at bounding box center [250, 55] width 6 height 4
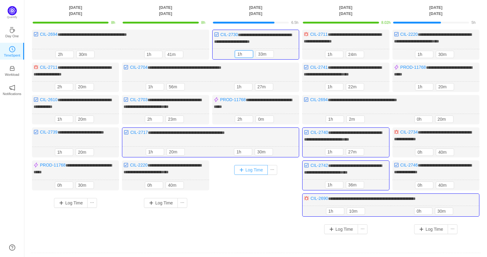
click at [250, 166] on button "Log Time" at bounding box center [251, 170] width 34 height 10
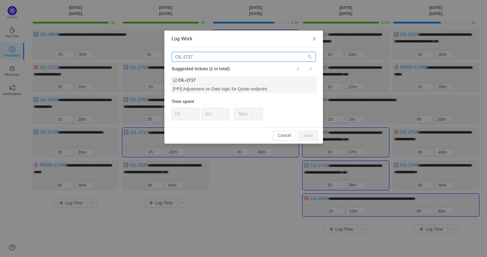
click at [214, 57] on input "CIL-2717" at bounding box center [244, 57] width 144 height 10
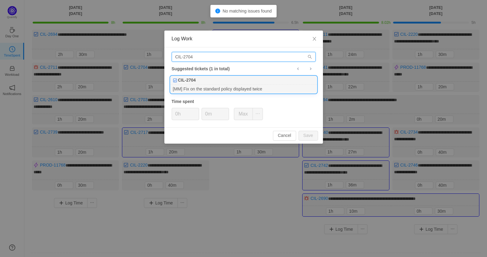
type input "CIL-2704"
click at [236, 85] on div "[MM] Fix on the standard policy displayed twice" at bounding box center [244, 89] width 146 height 8
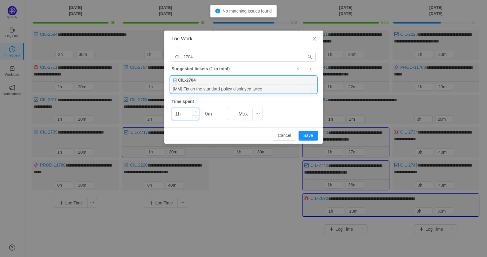
click at [195, 110] on span "Increase Value" at bounding box center [196, 111] width 6 height 7
click at [195, 111] on icon "icon: up" at bounding box center [196, 112] width 2 height 2
click at [197, 115] on icon "icon: down" at bounding box center [196, 116] width 2 height 2
click at [306, 139] on button "Save" at bounding box center [309, 136] width 20 height 10
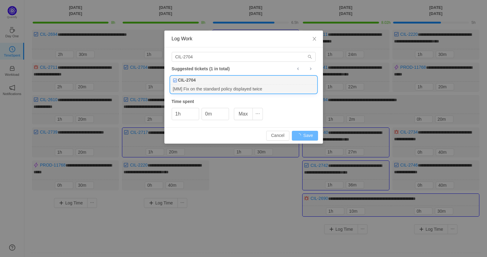
type input "0h"
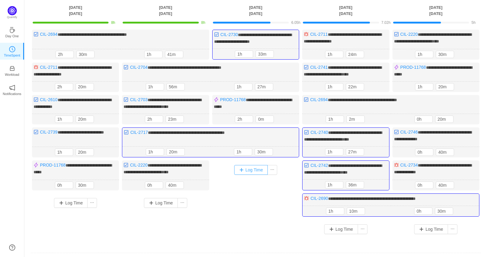
click at [252, 168] on button "Log Time" at bounding box center [251, 170] width 34 height 10
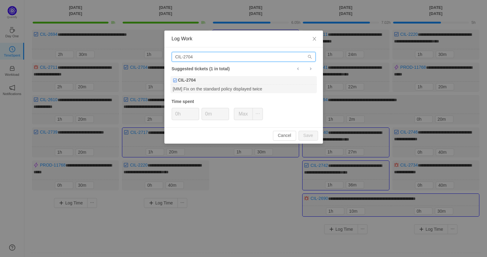
click at [250, 56] on input "CIL-2704" at bounding box center [244, 57] width 144 height 10
click at [216, 62] on div "CIL-27 Suggested tickets (1 in total) CIL-27 Add vehicleIdentifers and power fi…" at bounding box center [243, 87] width 159 height 80
click at [214, 58] on input "CIL-27" at bounding box center [244, 57] width 144 height 10
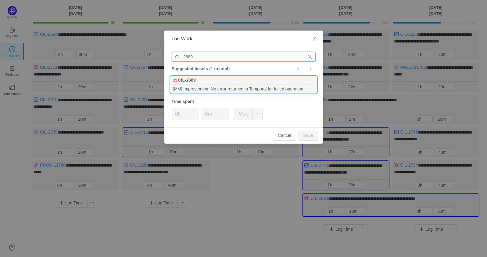
type input "CIL-2689"
click at [222, 81] on div "CIL-2689" at bounding box center [244, 80] width 146 height 9
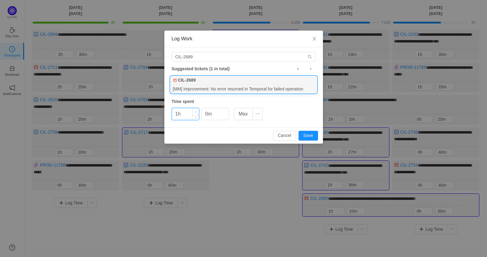
click at [195, 110] on span "Increase Value" at bounding box center [196, 111] width 6 height 7
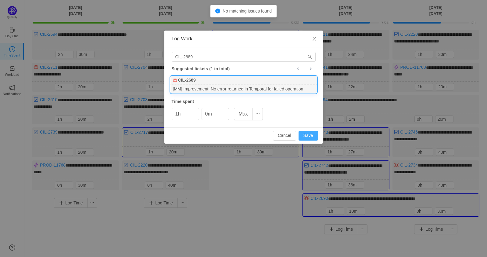
click at [305, 132] on button "Save" at bounding box center [309, 136] width 20 height 10
type input "0h"
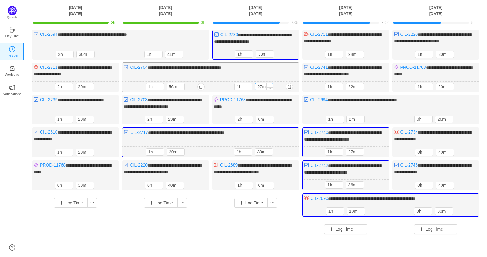
type input "37m"
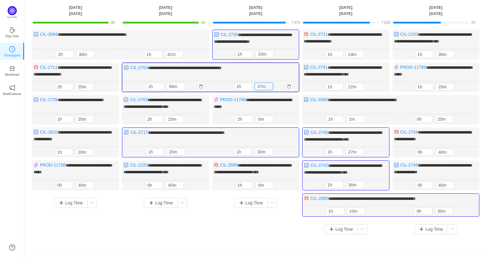
click at [271, 83] on span "Increase Value" at bounding box center [269, 85] width 6 height 4
click at [270, 52] on icon "icon: up" at bounding box center [271, 53] width 2 height 2
type input "53m"
click at [270, 52] on icon "icon: up" at bounding box center [271, 53] width 2 height 2
click at [270, 182] on icon "icon: up" at bounding box center [271, 183] width 2 height 2
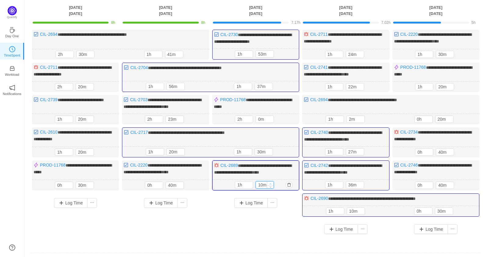
type input "20m"
click at [270, 182] on icon "icon: up" at bounding box center [271, 183] width 2 height 2
click at [263, 198] on button "Log Time" at bounding box center [251, 203] width 34 height 10
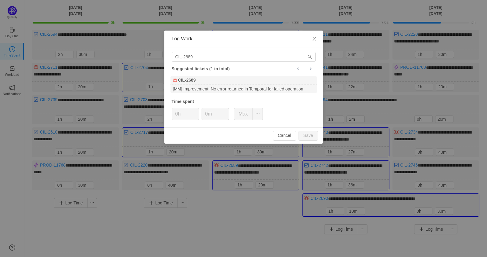
click at [229, 63] on div "CIL-2689 Suggested tickets (1 in total) CIL-2689 [MM] Improvement: No error ret…" at bounding box center [243, 87] width 159 height 80
click at [208, 56] on input "CIL-2689" at bounding box center [244, 57] width 144 height 10
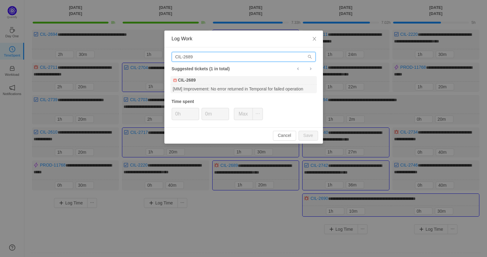
type input "-"
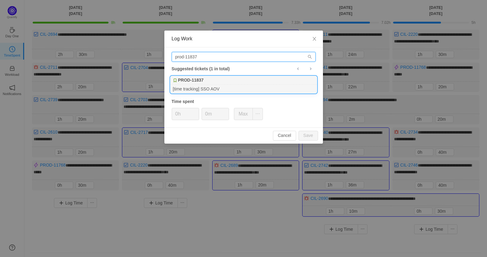
type input "prod-11837"
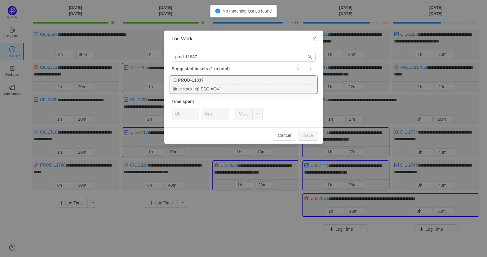
click at [221, 83] on div "PROD-11837" at bounding box center [244, 80] width 146 height 9
click at [195, 111] on icon "icon: up" at bounding box center [196, 112] width 2 height 2
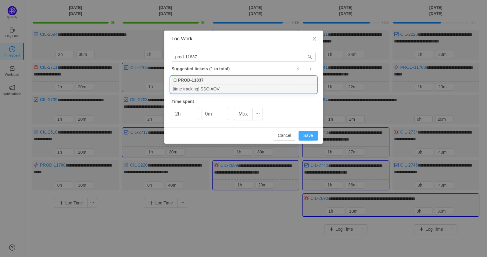
click at [305, 132] on button "Save" at bounding box center [309, 136] width 20 height 10
type input "0h"
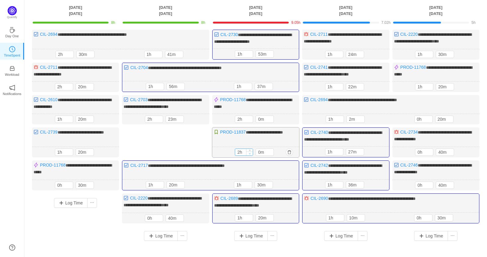
type input "1h"
click at [251, 152] on icon "icon: down" at bounding box center [250, 153] width 2 height 2
click at [272, 150] on icon "icon: up" at bounding box center [271, 151] width 2 height 2
type input "20m"
click at [271, 148] on span "Increase Value" at bounding box center [270, 150] width 6 height 4
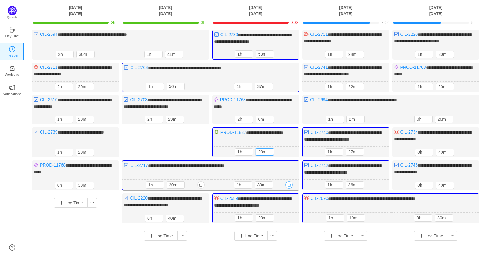
scroll to position [58, 0]
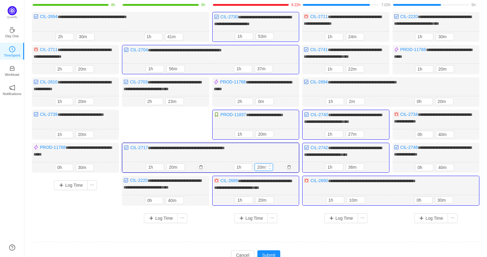
click at [269, 168] on icon "icon: down" at bounding box center [270, 168] width 2 height 1
click at [271, 167] on icon "icon: down" at bounding box center [270, 168] width 2 height 2
type input "0m"
click at [271, 166] on span "Decrease Value" at bounding box center [269, 168] width 6 height 4
type input "1h"
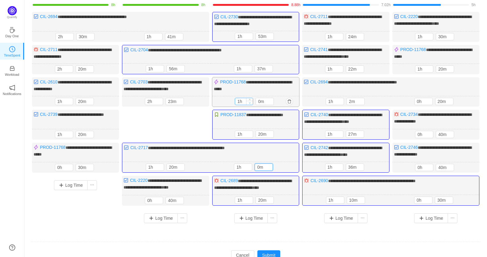
click at [251, 102] on span "Decrease Value" at bounding box center [250, 103] width 6 height 4
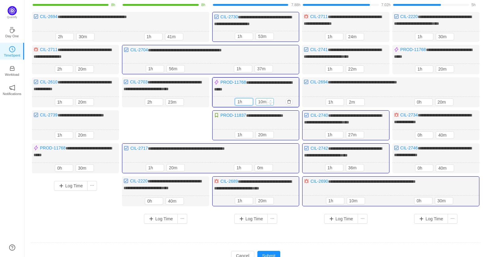
click at [271, 98] on span "Increase Value" at bounding box center [270, 100] width 6 height 4
click at [262, 99] on input "10m" at bounding box center [265, 101] width 18 height 7
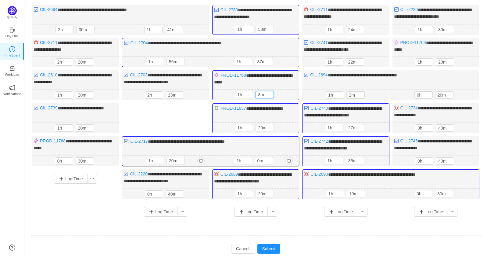
scroll to position [70, 0]
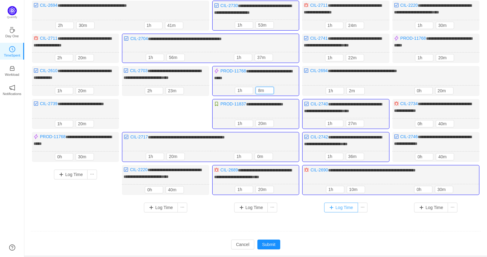
type input "8m"
click at [337, 202] on button "Log Time" at bounding box center [341, 207] width 34 height 10
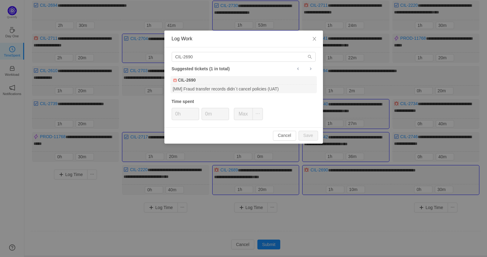
click at [220, 51] on div "CIL-2690 Suggested tickets (1 in total) CIL-2690 [MM] Fraud transfer records di…" at bounding box center [243, 87] width 159 height 80
click at [220, 52] on input "CIL-2690" at bounding box center [244, 57] width 144 height 10
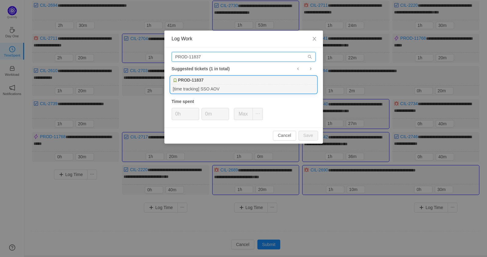
type input "PROD-11837"
click at [224, 80] on div "PROD-11837" at bounding box center [244, 80] width 146 height 9
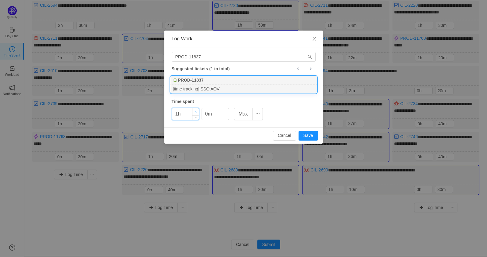
click at [195, 111] on icon "icon: up" at bounding box center [196, 112] width 2 height 2
click at [306, 136] on button "Save" at bounding box center [309, 136] width 20 height 10
type input "0h"
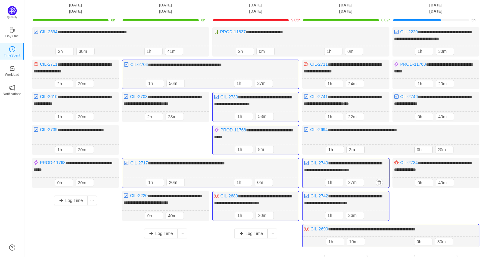
scroll to position [38, 0]
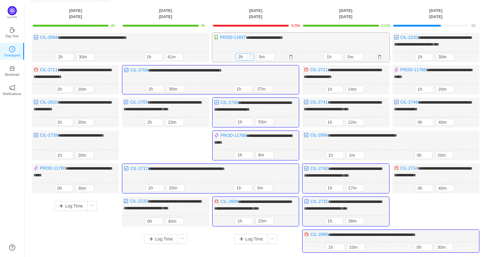
type input "1h"
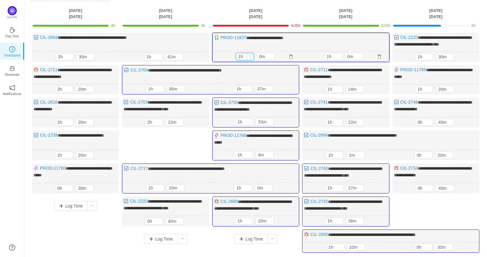
click at [251, 58] on icon "icon: down" at bounding box center [251, 58] width 2 height 2
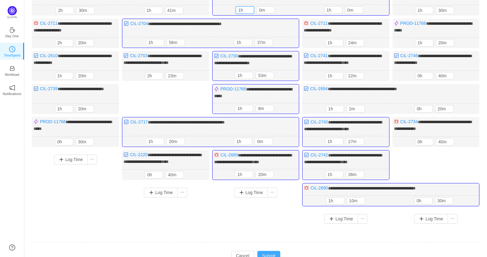
click at [272, 251] on button "Submit" at bounding box center [269, 256] width 23 height 10
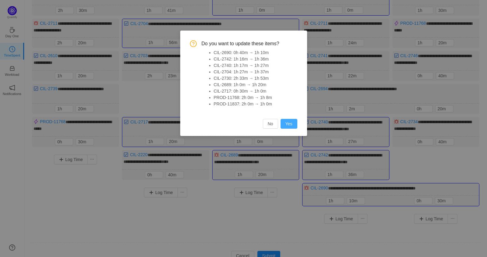
click at [295, 119] on button "Yes" at bounding box center [289, 124] width 17 height 10
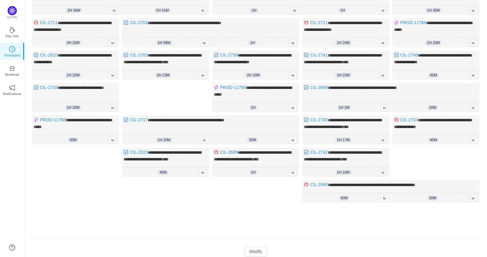
scroll to position [105, 0]
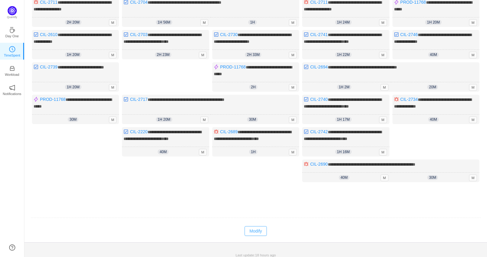
click at [258, 230] on button "Modify" at bounding box center [256, 231] width 22 height 10
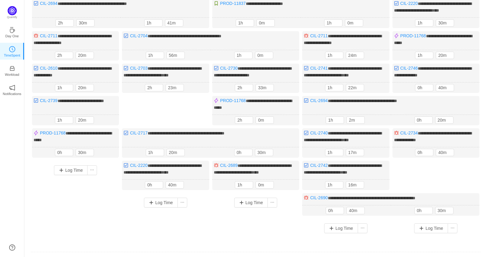
scroll to position [68, 0]
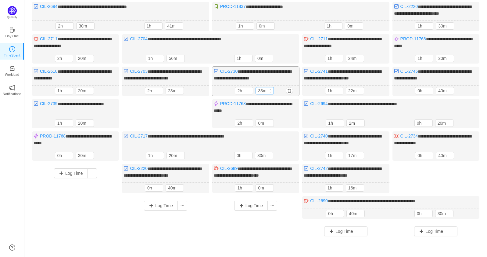
click at [261, 88] on input "33m" at bounding box center [265, 90] width 18 height 7
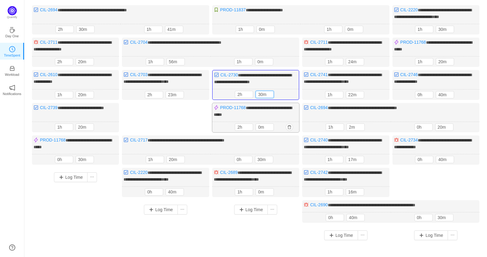
scroll to position [67, 0]
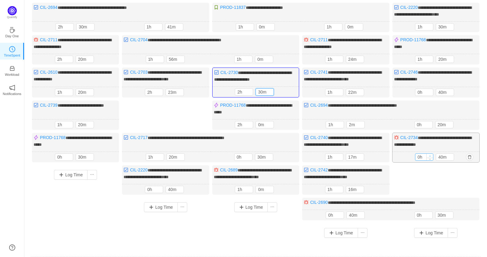
type input "30m"
type input "1h"
click at [431, 155] on icon "icon: up" at bounding box center [430, 156] width 2 height 2
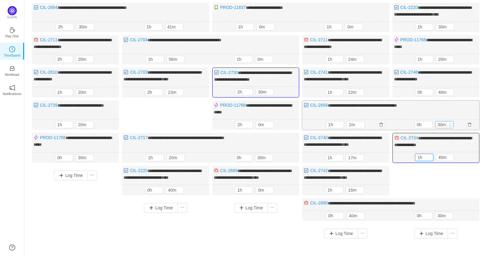
click at [450, 122] on icon "icon: up" at bounding box center [450, 123] width 2 height 2
type input "50m"
click at [450, 122] on icon "icon: up" at bounding box center [450, 123] width 2 height 2
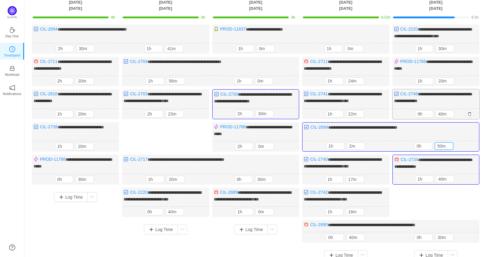
scroll to position [43, 0]
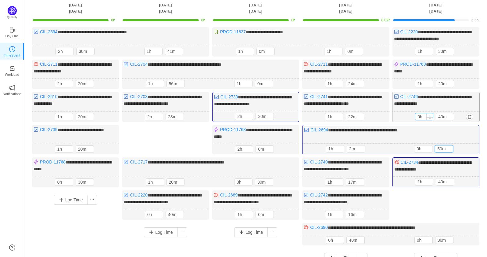
type input "1h"
click at [431, 113] on span "Increase Value" at bounding box center [430, 115] width 6 height 4
click at [452, 117] on icon "icon: down" at bounding box center [451, 118] width 2 height 2
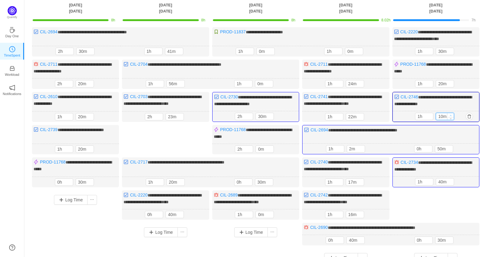
type input "20m"
click at [452, 113] on span "Increase Value" at bounding box center [451, 115] width 6 height 4
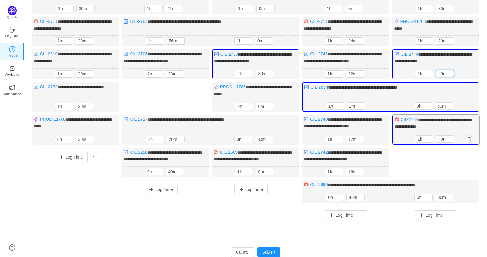
scroll to position [86, 0]
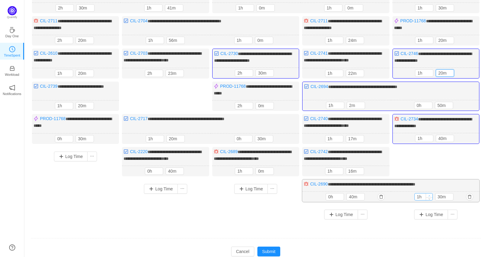
click at [430, 194] on icon "icon: up" at bounding box center [429, 195] width 2 height 2
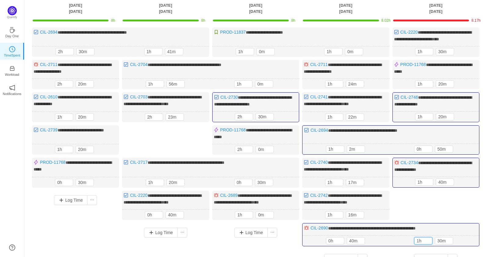
scroll to position [60, 0]
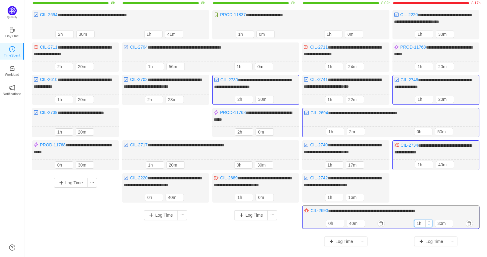
type input "0h"
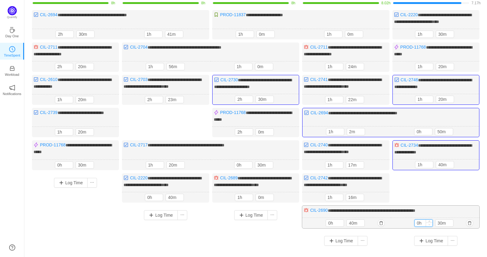
click at [431, 222] on span "Decrease Value" at bounding box center [429, 224] width 6 height 4
click at [451, 221] on icon "icon: up" at bounding box center [450, 222] width 2 height 2
type input "50m"
click at [451, 222] on icon "icon: up" at bounding box center [450, 222] width 2 height 1
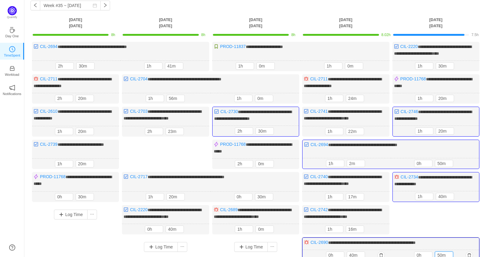
scroll to position [30, 0]
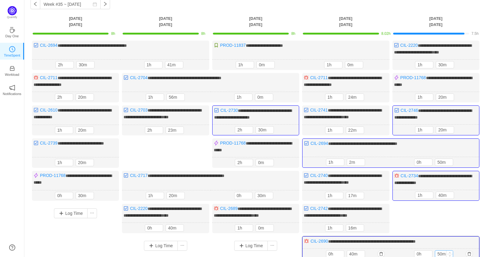
click at [450, 250] on div "50m" at bounding box center [444, 253] width 18 height 7
type input "1h"
click at [450, 250] on span "Increase Value" at bounding box center [450, 252] width 6 height 4
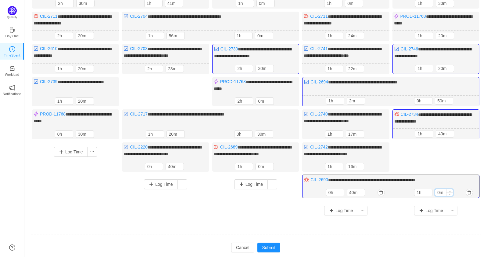
scroll to position [94, 0]
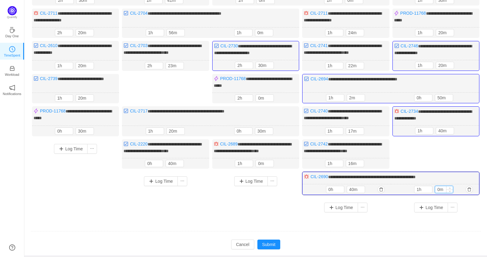
click at [438, 186] on input "0m" at bounding box center [444, 189] width 18 height 7
click at [442, 186] on input "0m" at bounding box center [444, 189] width 18 height 7
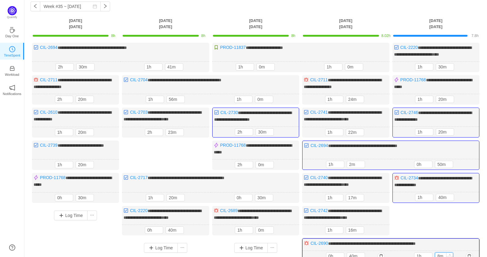
scroll to position [23, 0]
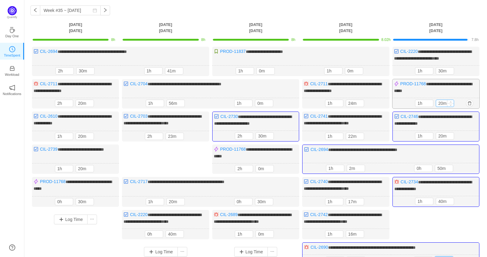
type input "8m"
click at [444, 103] on input "20m" at bounding box center [445, 103] width 18 height 7
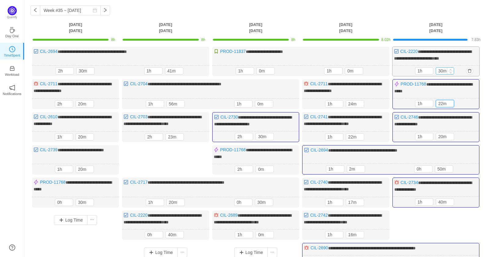
type input "22m"
click at [442, 69] on input "30m" at bounding box center [445, 70] width 18 height 7
click at [443, 135] on input "20m" at bounding box center [445, 136] width 18 height 7
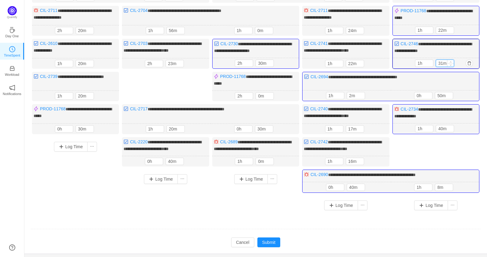
scroll to position [107, 0]
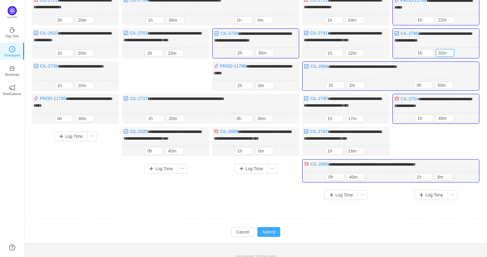
type input "31m"
click at [275, 227] on button "Submit" at bounding box center [269, 232] width 23 height 10
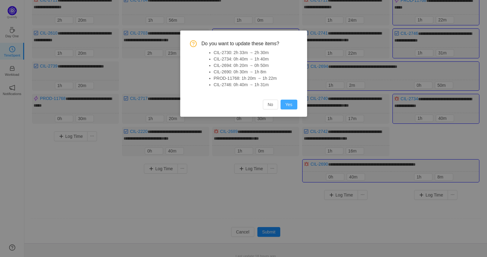
click at [288, 105] on button "Yes" at bounding box center [289, 104] width 17 height 10
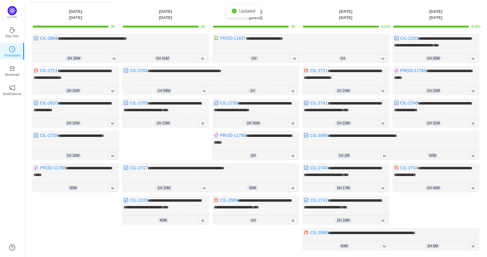
scroll to position [14, 0]
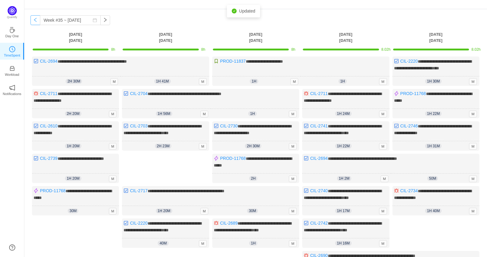
click at [36, 21] on button "button" at bounding box center [36, 20] width 10 height 10
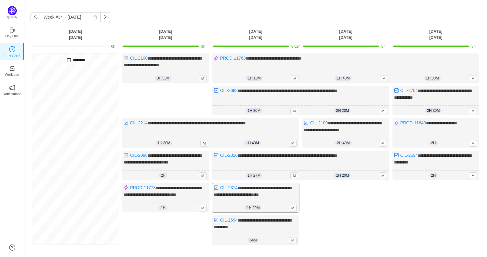
scroll to position [0, 0]
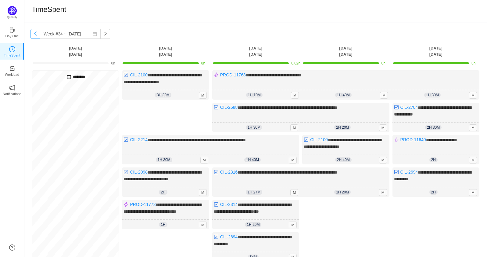
click at [33, 34] on button "button" at bounding box center [36, 34] width 10 height 10
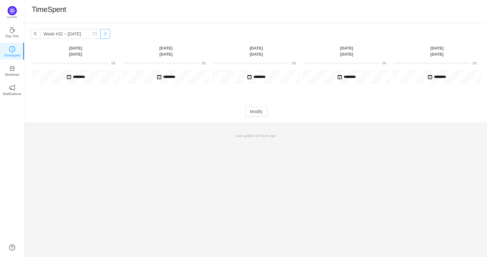
click at [100, 32] on button "button" at bounding box center [105, 34] width 10 height 10
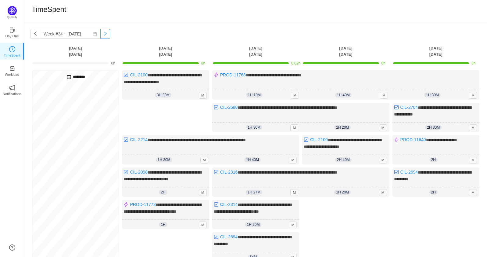
click at [100, 33] on button "button" at bounding box center [105, 34] width 10 height 10
type input "Week #35 ~ [DATE]"
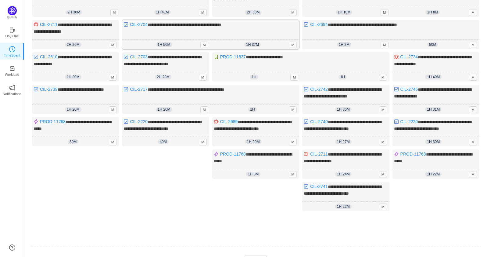
scroll to position [111, 0]
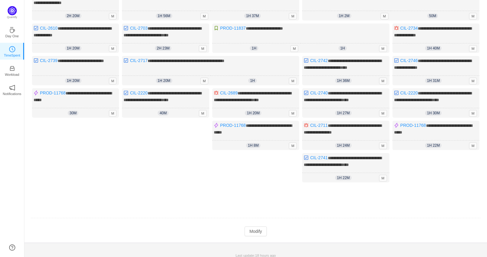
click at [259, 232] on div "**********" at bounding box center [255, 77] width 463 height 331
click at [262, 226] on button "Modify" at bounding box center [256, 231] width 22 height 10
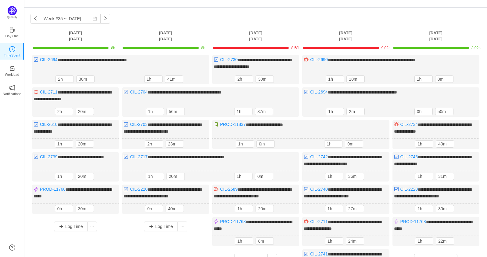
scroll to position [0, 0]
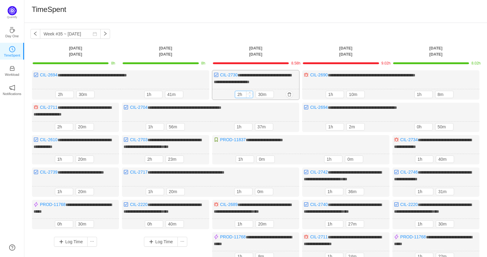
type input "1h"
click at [249, 96] on icon "icon: down" at bounding box center [250, 96] width 2 height 2
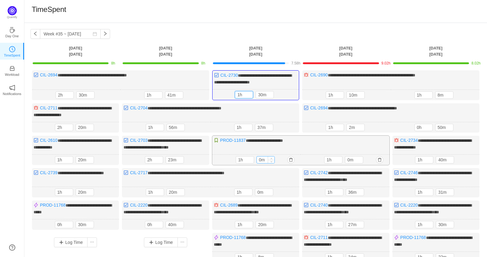
click at [262, 158] on input "0m" at bounding box center [266, 159] width 18 height 7
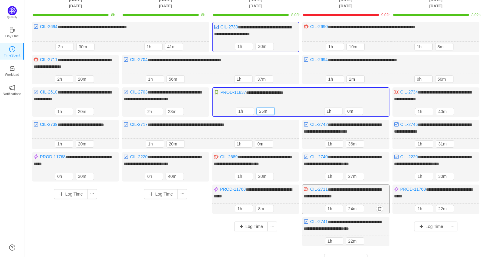
scroll to position [46, 0]
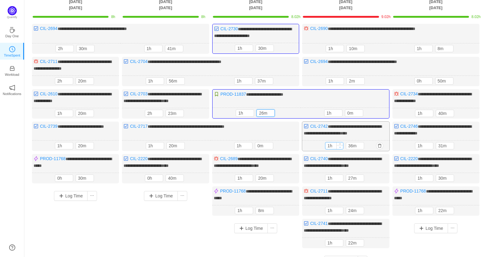
type input "26m"
type input "0h"
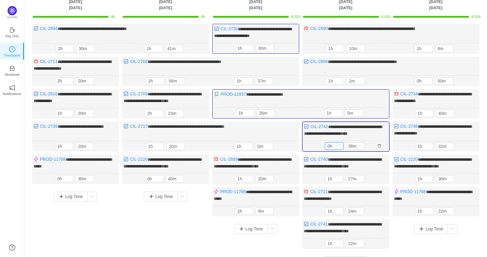
click at [340, 146] on icon "icon: down" at bounding box center [340, 147] width 2 height 2
type input "0h"
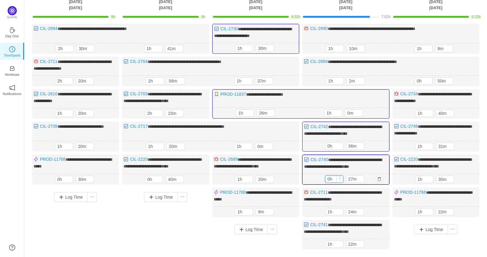
click at [342, 178] on span "Decrease Value" at bounding box center [340, 180] width 6 height 4
click at [361, 177] on icon "icon: up" at bounding box center [361, 177] width 2 height 1
type input "47m"
click at [361, 177] on icon "icon: up" at bounding box center [361, 177] width 2 height 1
click at [362, 143] on span "Increase Value" at bounding box center [361, 145] width 6 height 4
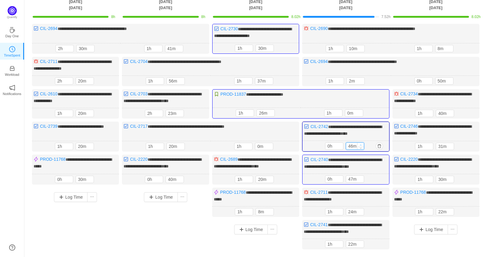
type input "56m"
click at [362, 143] on span "Increase Value" at bounding box center [361, 145] width 6 height 4
type input "57m"
click at [362, 177] on icon "icon: up" at bounding box center [361, 178] width 2 height 2
type input "1h"
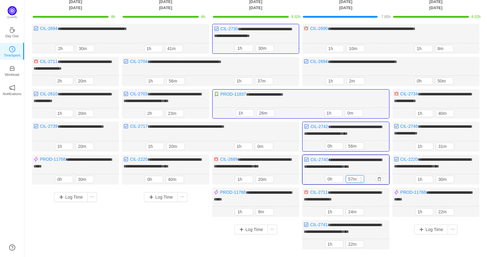
type input "0m"
click at [361, 177] on icon "icon: up" at bounding box center [361, 178] width 2 height 2
click at [353, 143] on input "56m" at bounding box center [355, 146] width 18 height 7
type input "50m"
type input "1h"
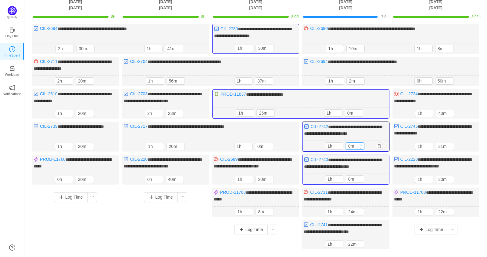
click at [361, 144] on icon "icon: up" at bounding box center [361, 145] width 2 height 2
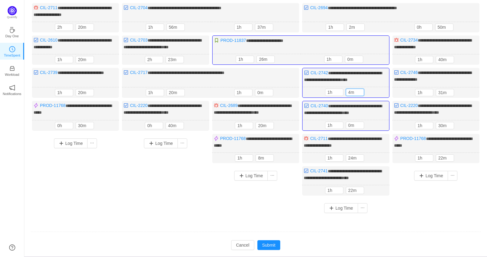
scroll to position [106, 0]
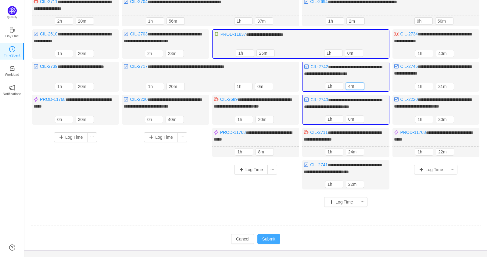
type input "4m"
click at [276, 234] on button "Submit" at bounding box center [269, 239] width 23 height 10
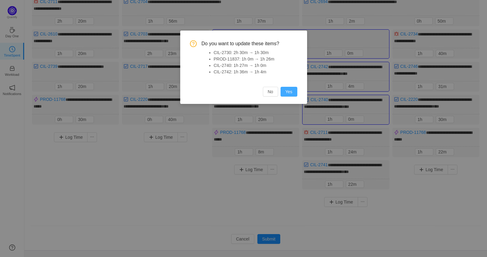
click at [291, 92] on button "Yes" at bounding box center [289, 92] width 17 height 10
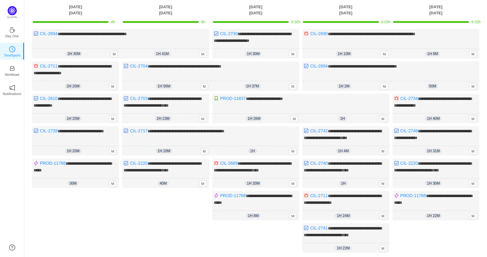
scroll to position [44, 0]
